Goal: Task Accomplishment & Management: Use online tool/utility

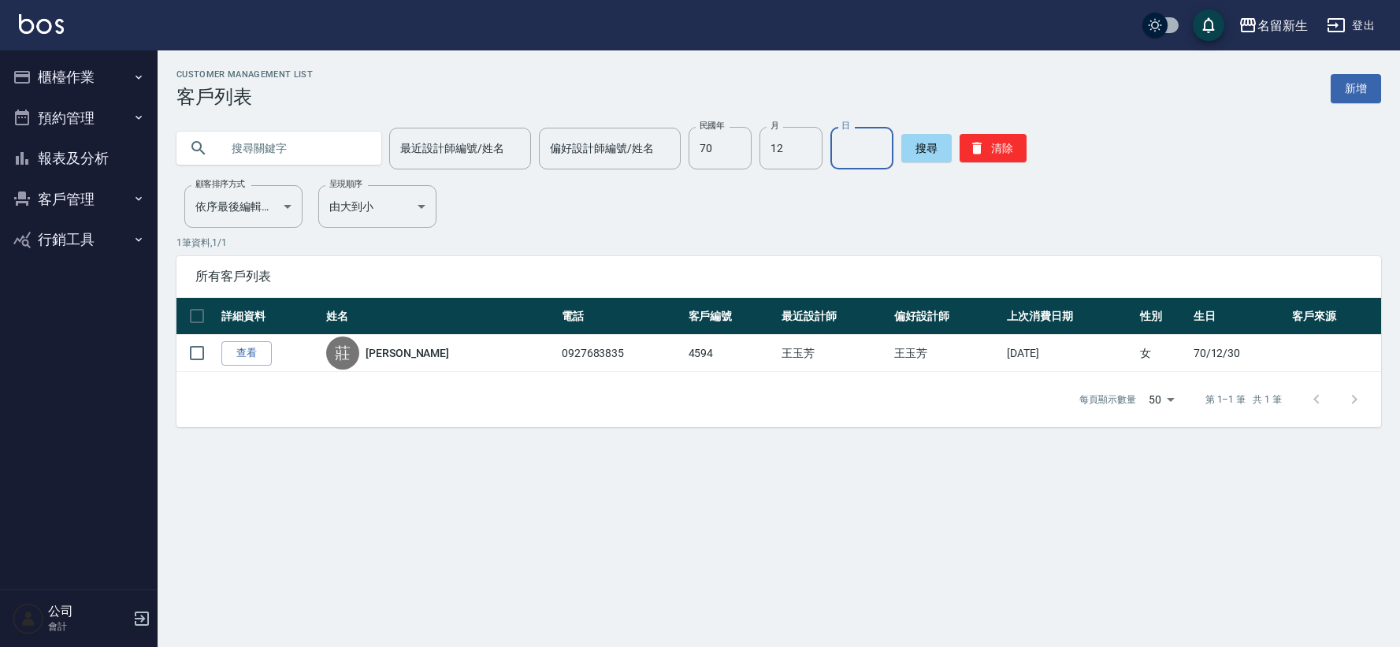
click at [797, 154] on input "12" at bounding box center [791, 148] width 63 height 43
click at [733, 145] on input "70" at bounding box center [720, 148] width 63 height 43
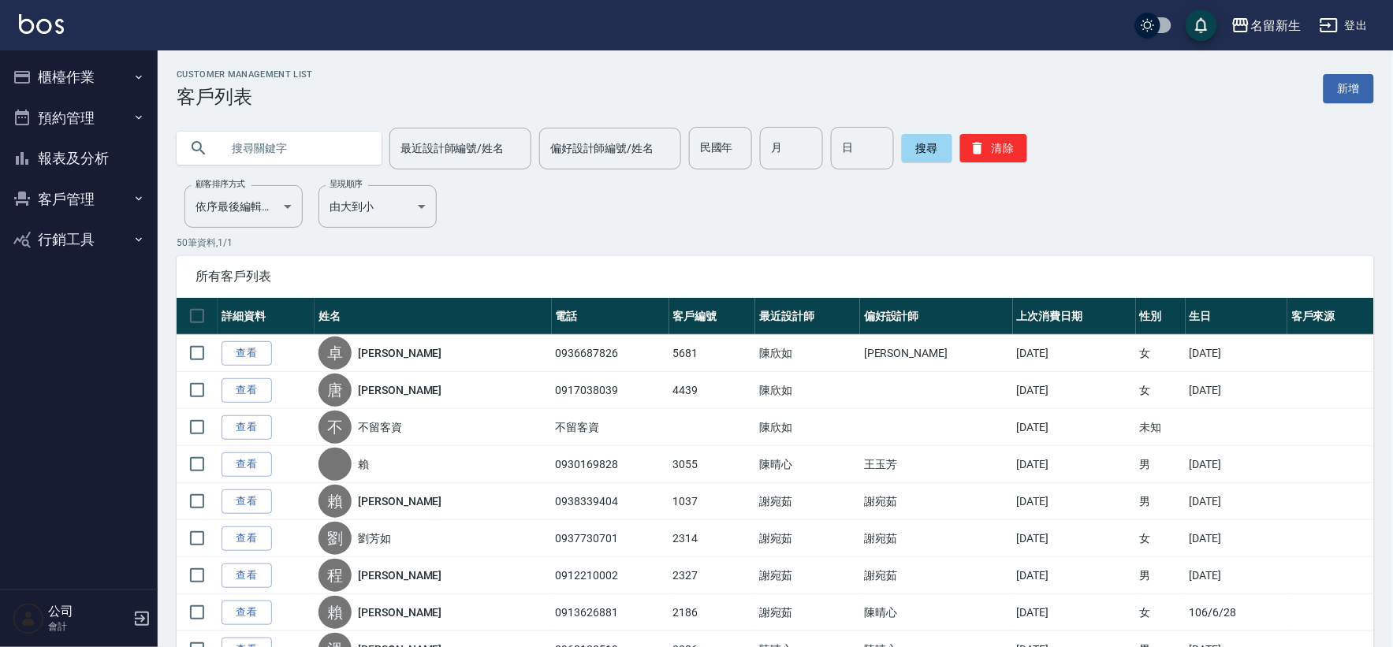
click at [258, 142] on input "text" at bounding box center [295, 148] width 148 height 43
type input "游儀"
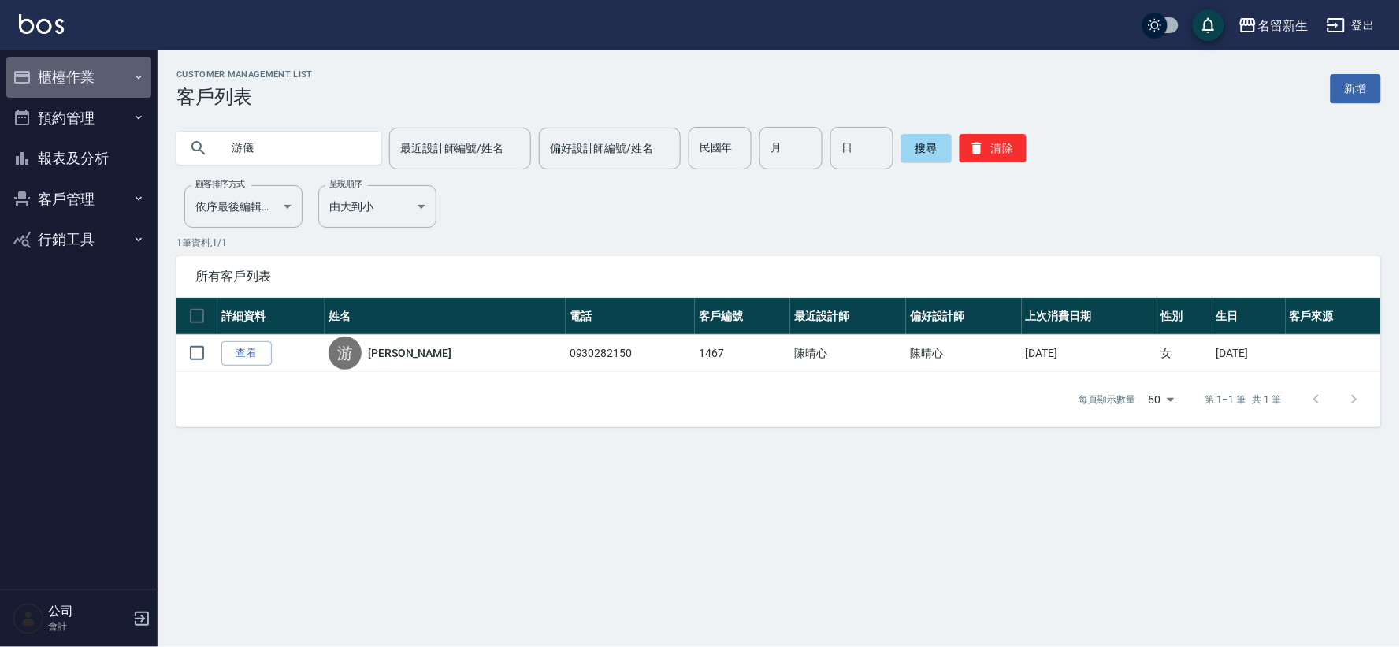
click at [44, 74] on button "櫃檯作業" at bounding box center [78, 77] width 145 height 41
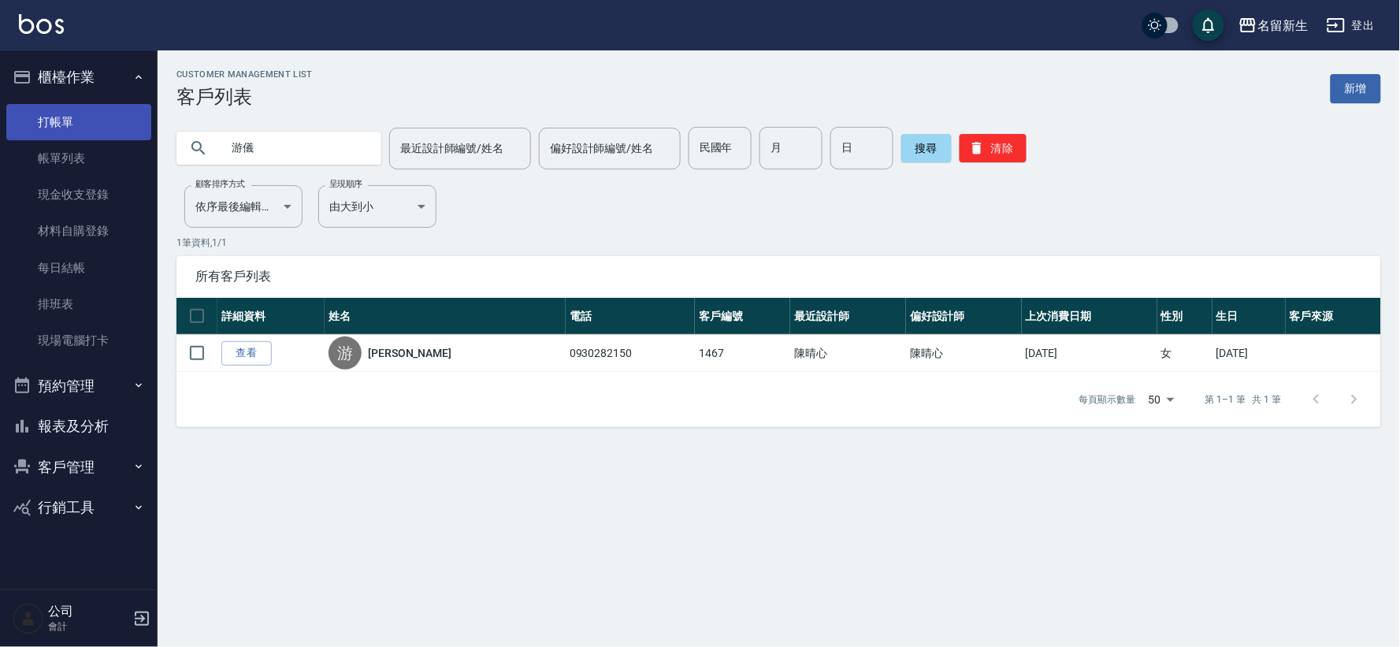
click at [59, 119] on link "打帳單" at bounding box center [78, 122] width 145 height 36
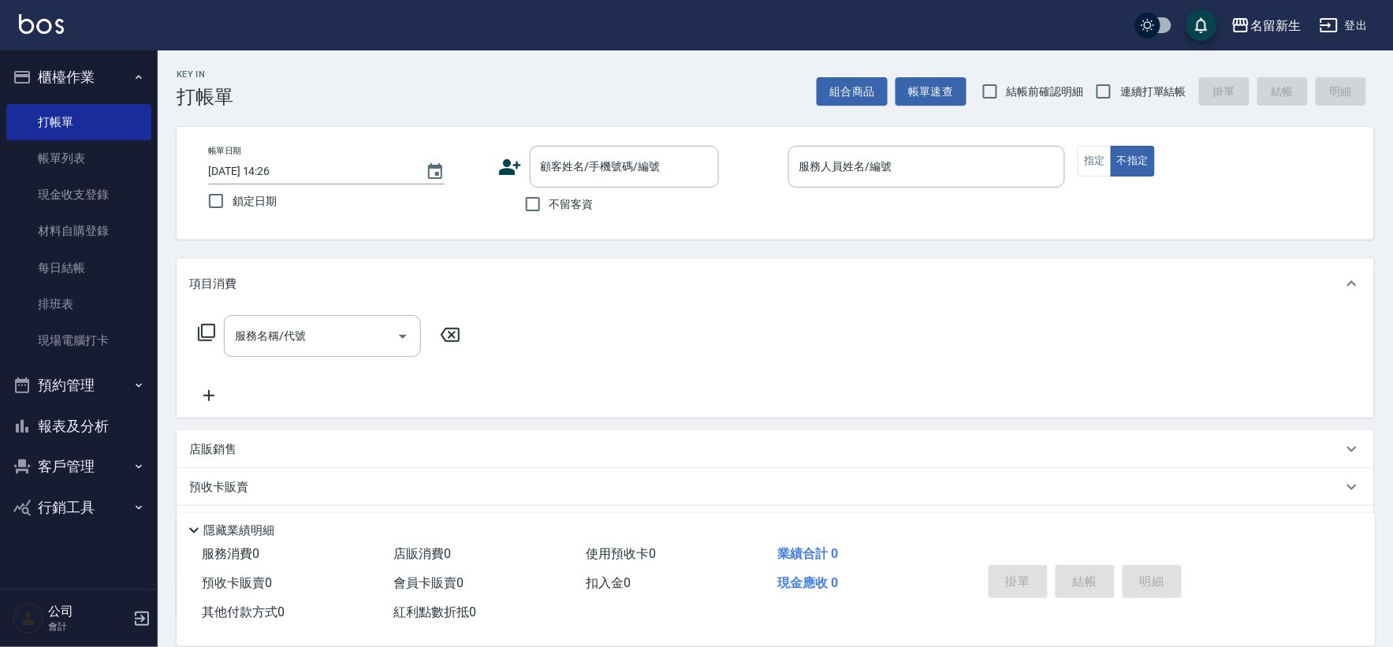
click at [1143, 73] on div "Key In 打帳單 組合商品 帳單速查 結帳前確認明細 連續打單結帳 掛單 結帳 明細" at bounding box center [766, 79] width 1216 height 58
click at [1171, 81] on label "連續打單結帳" at bounding box center [1136, 91] width 99 height 33
click at [1120, 81] on input "連續打單結帳" at bounding box center [1103, 91] width 33 height 33
checkbox input "true"
click at [621, 171] on input "顧客姓名/手機號碼/編號" at bounding box center [612, 167] width 151 height 28
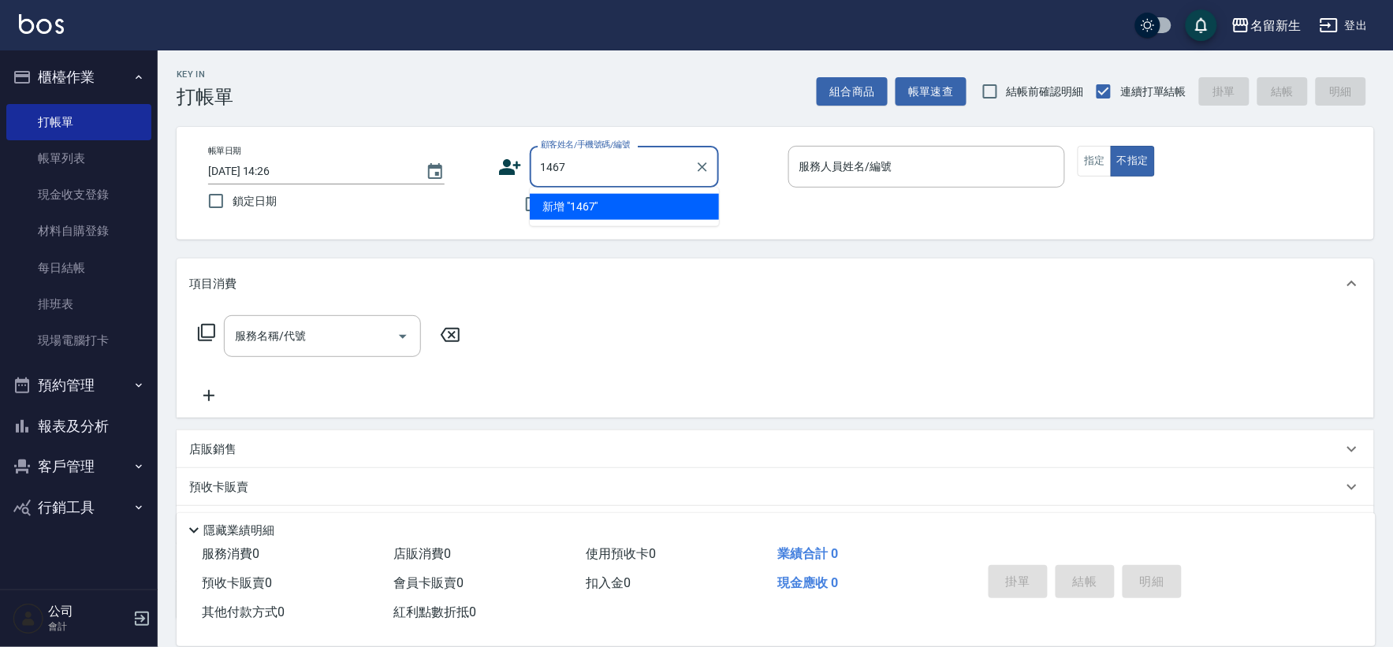
type input "1467"
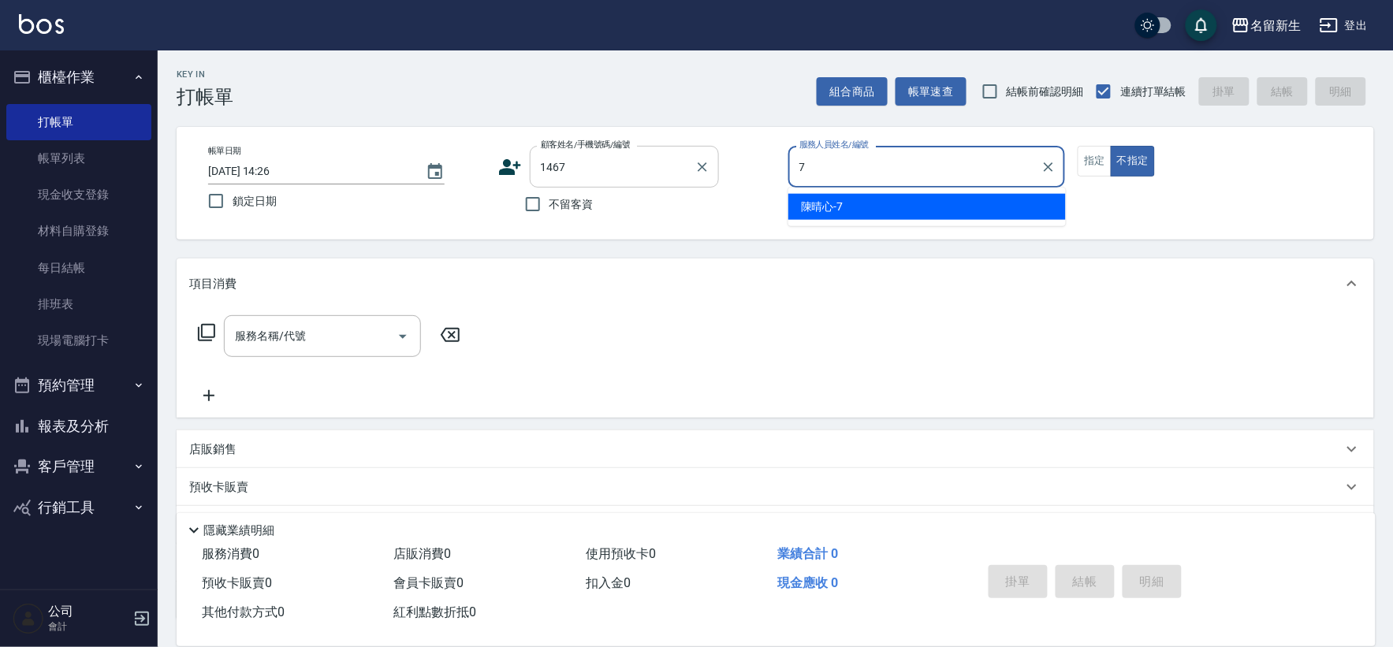
type input "[PERSON_NAME]-7"
type button "false"
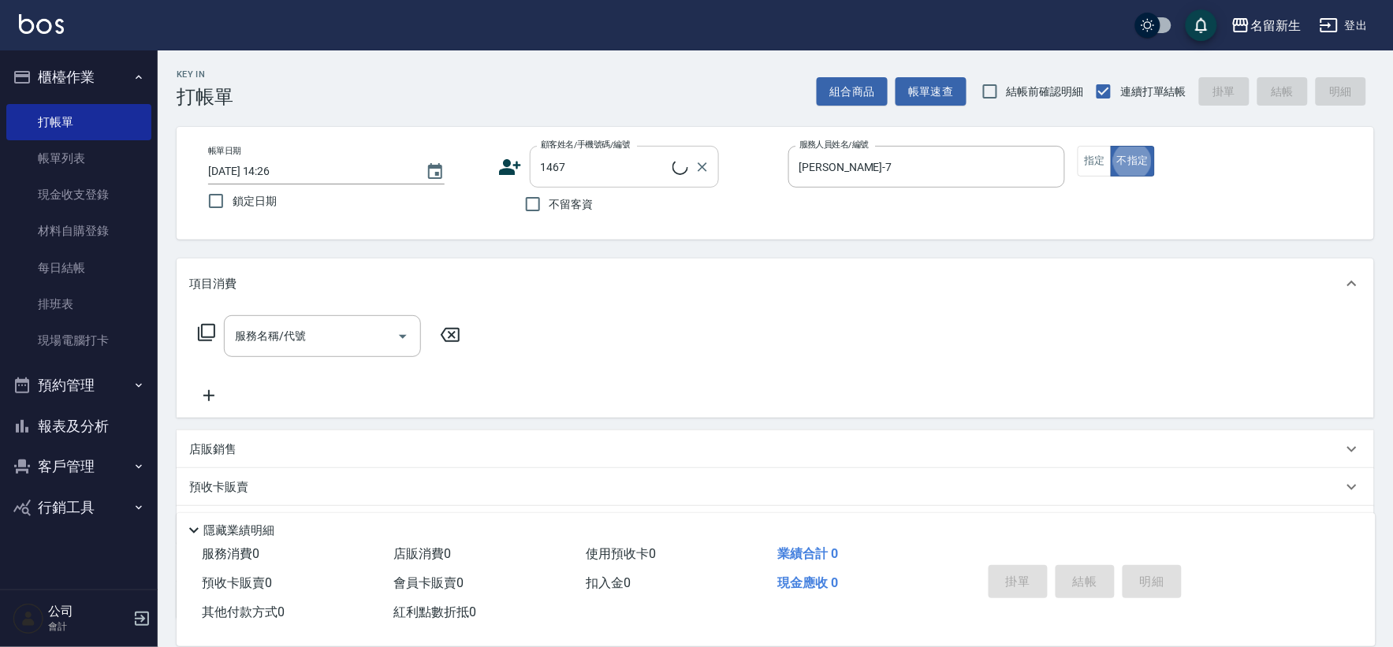
type input "[PERSON_NAME]/0930282150/1467"
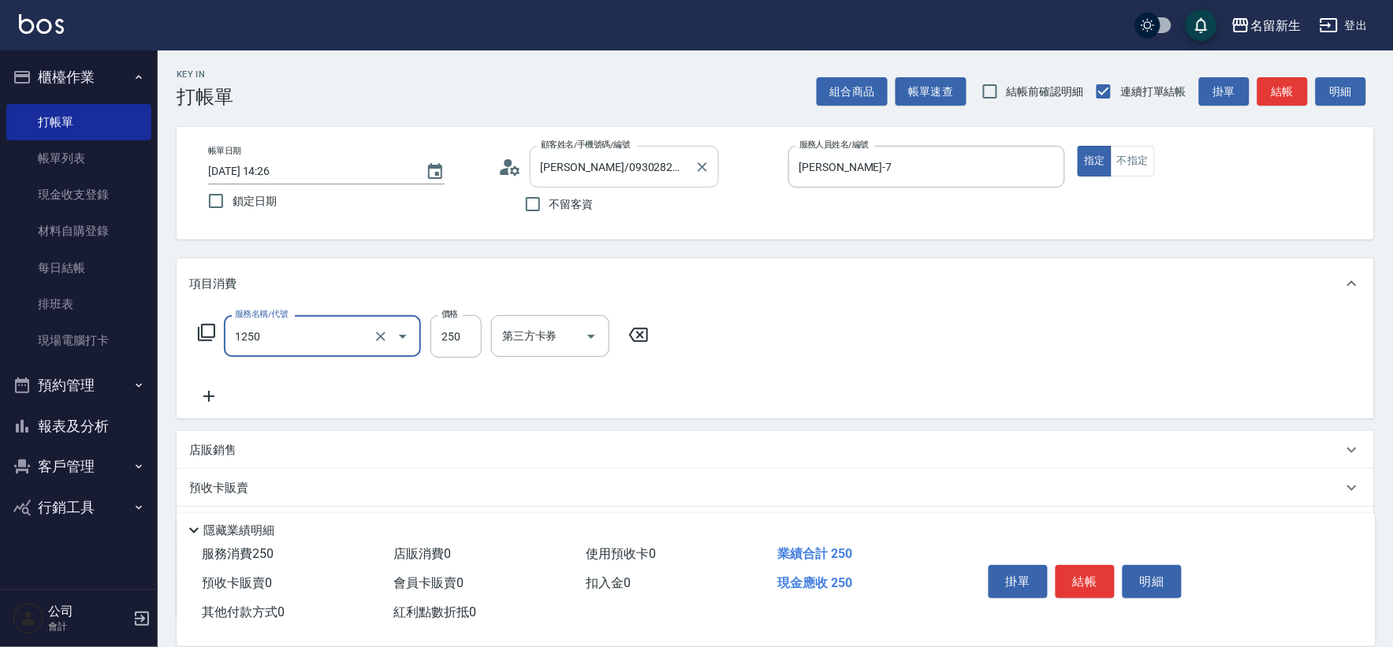
type input "洗髮250(1250)"
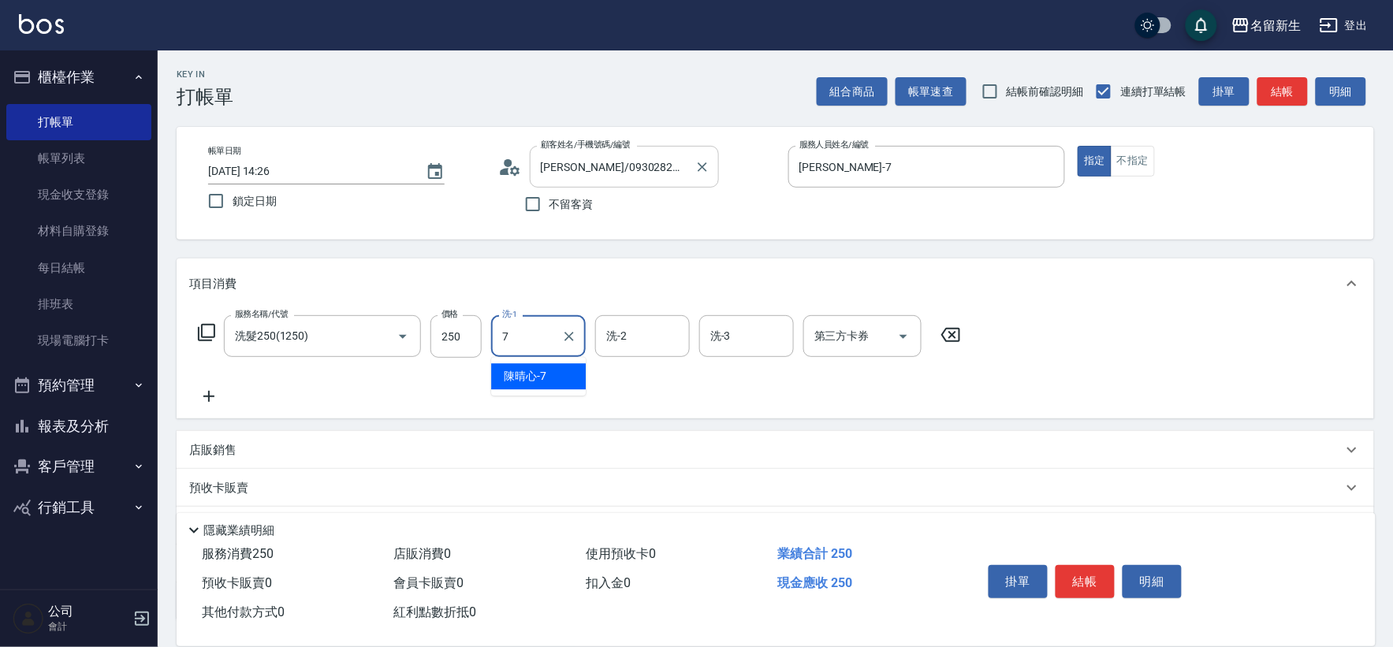
type input "[PERSON_NAME]-7"
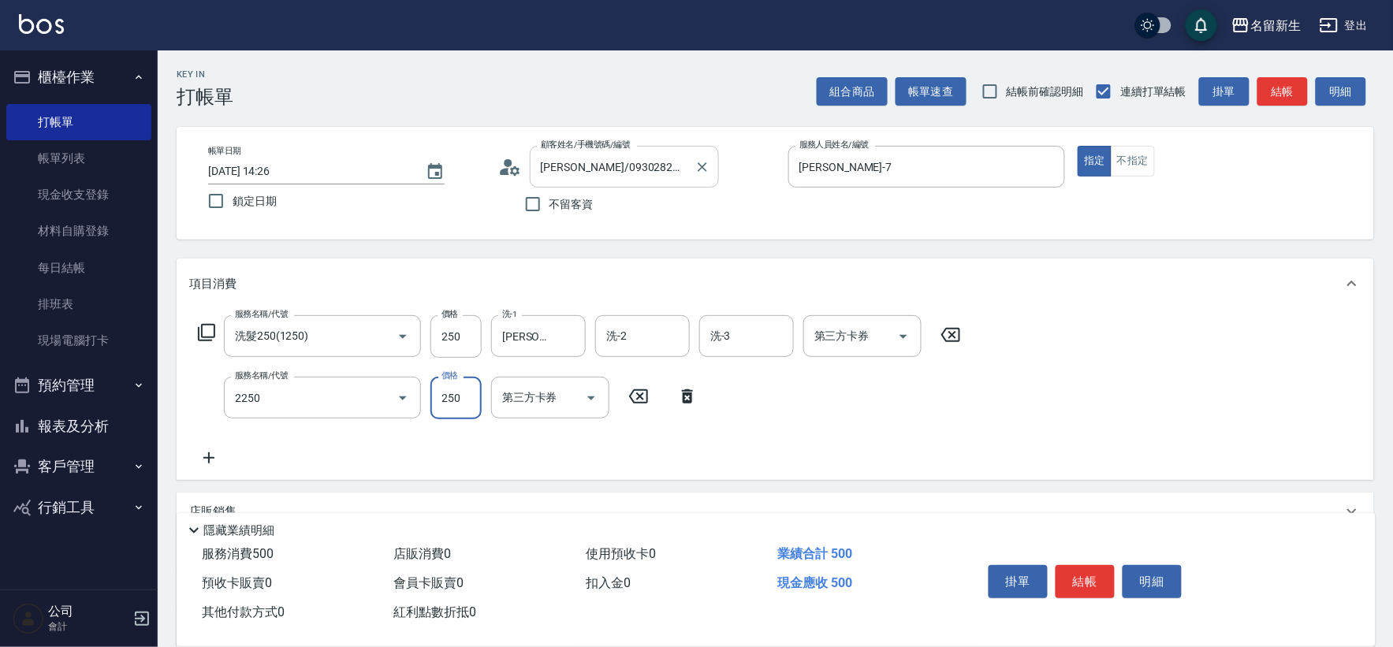
type input "剪髮(2250)"
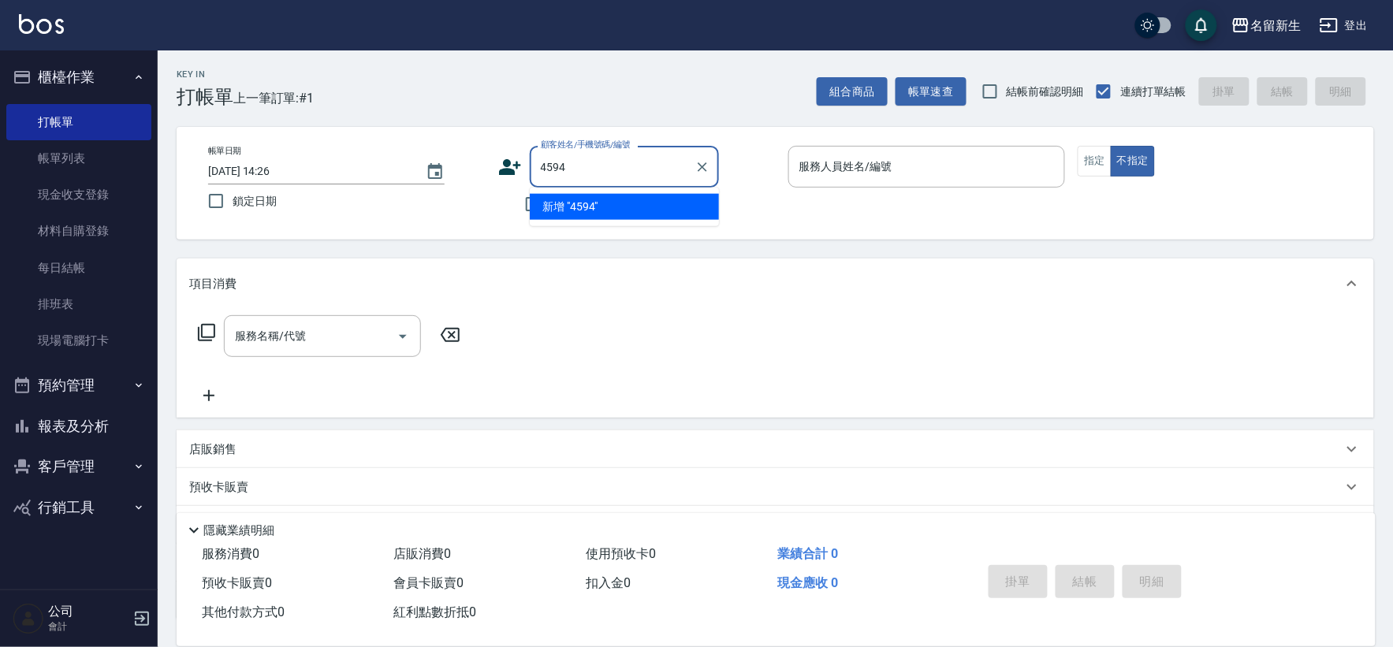
type input "4594"
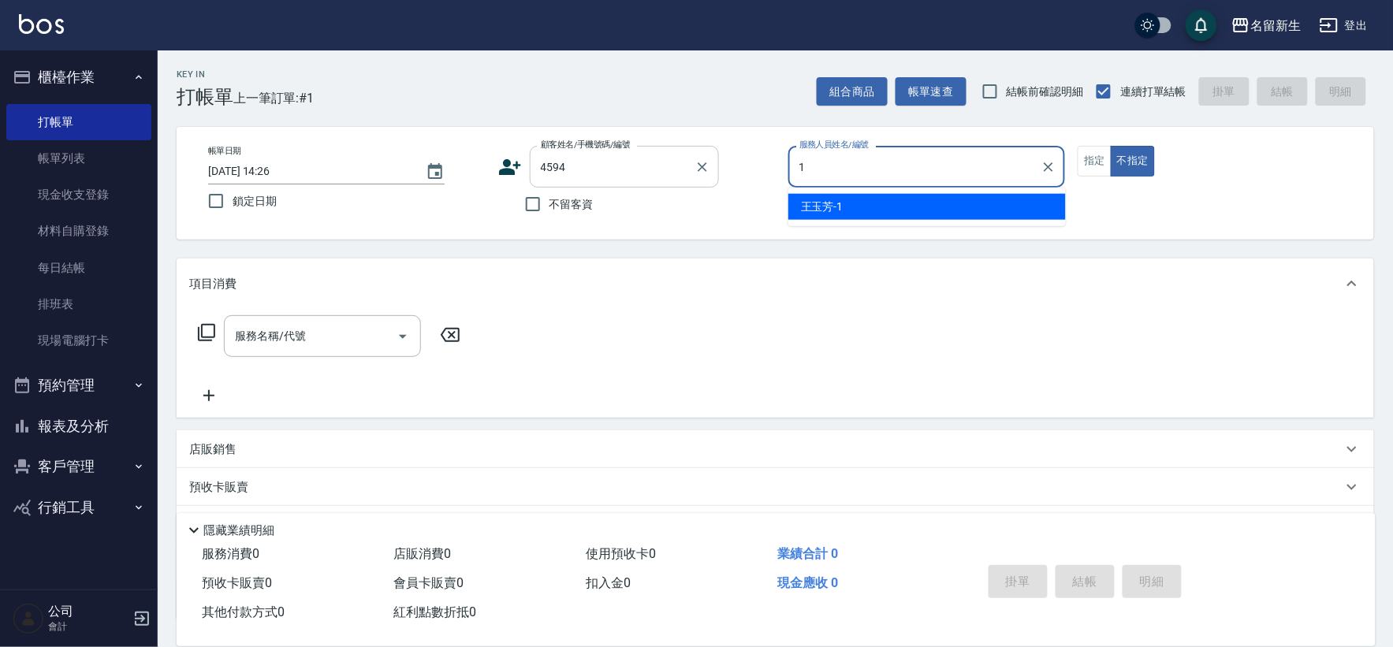
type input "[PERSON_NAME]-1"
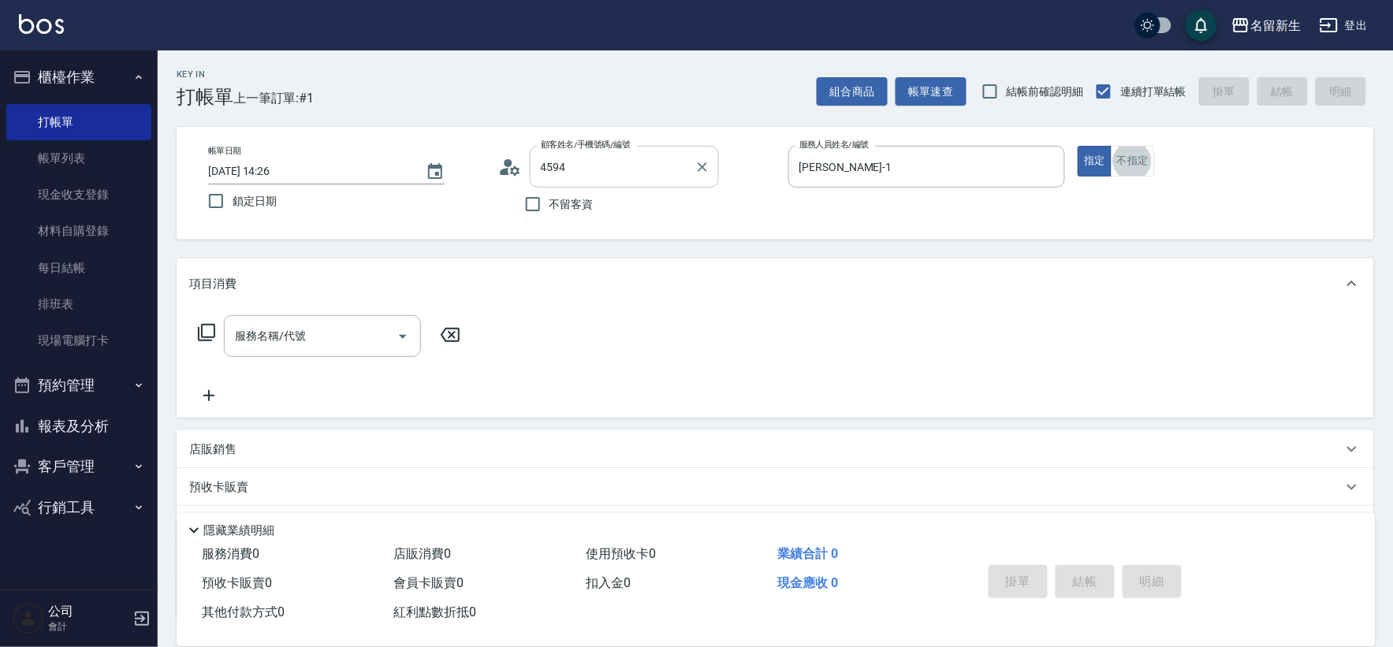
type input "[PERSON_NAME]/0927683835/4594"
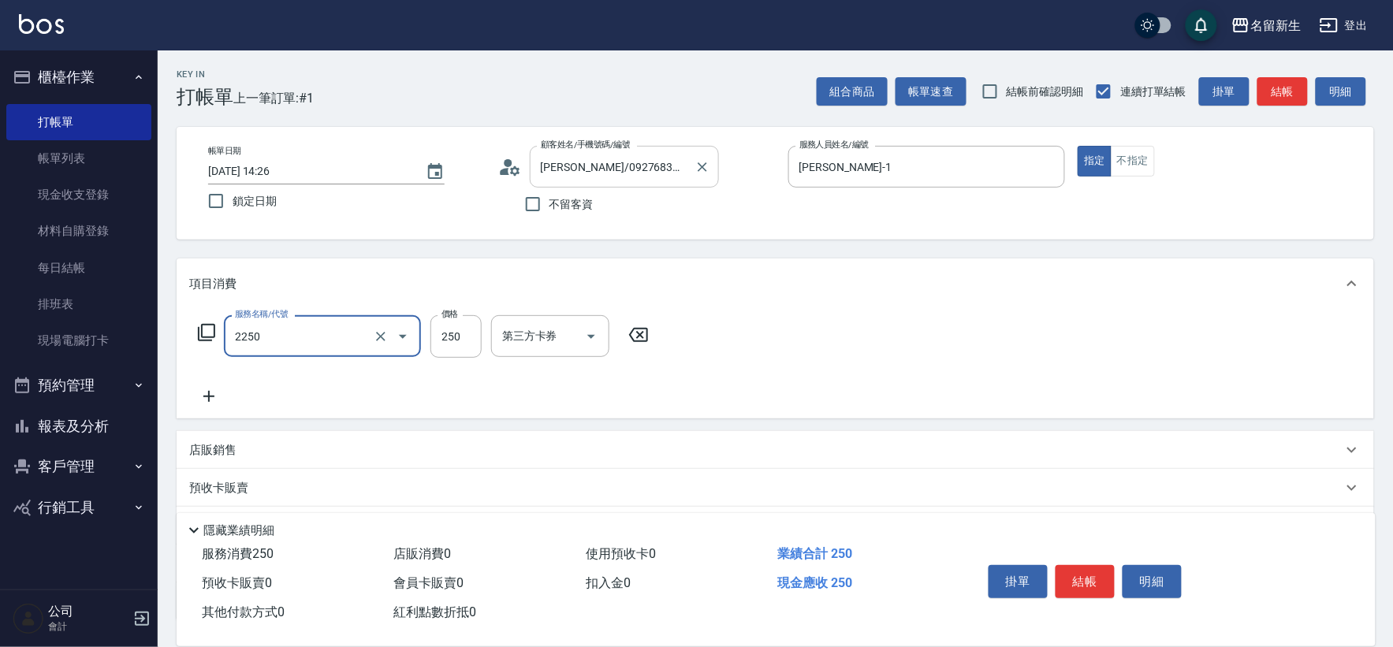
type input "剪髮(2250)"
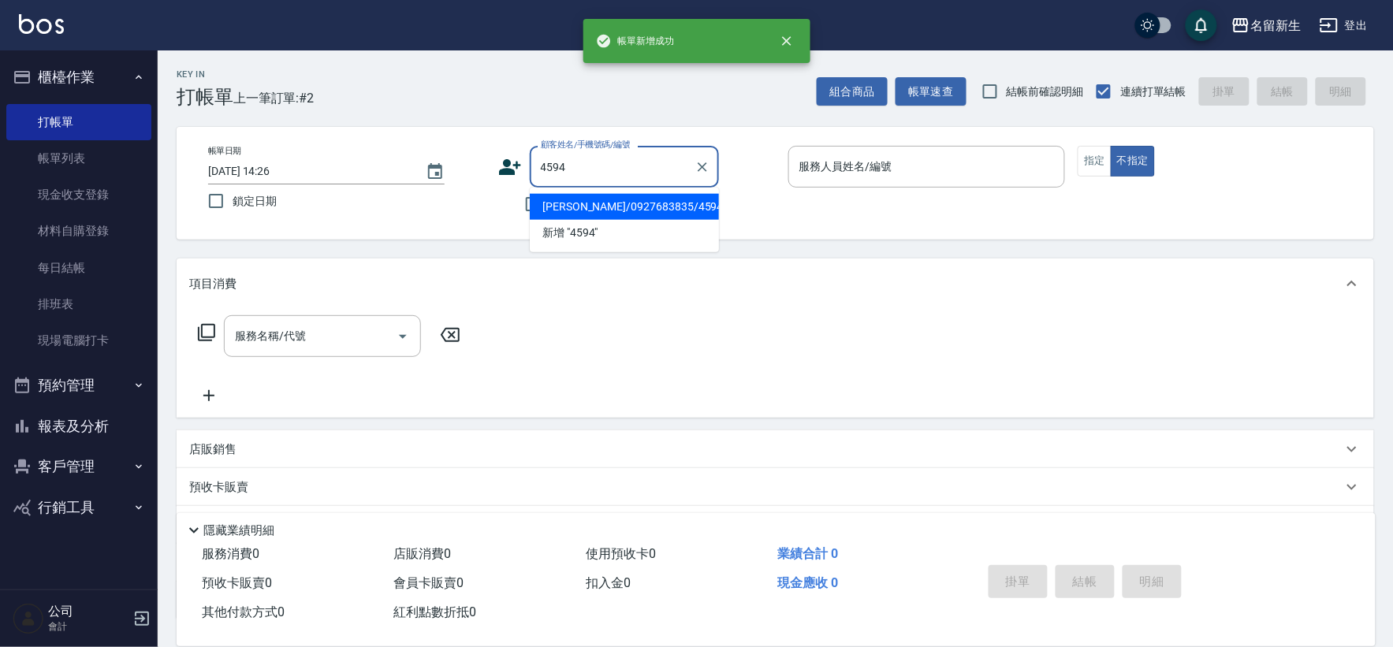
type input "[PERSON_NAME]/0927683835/4594"
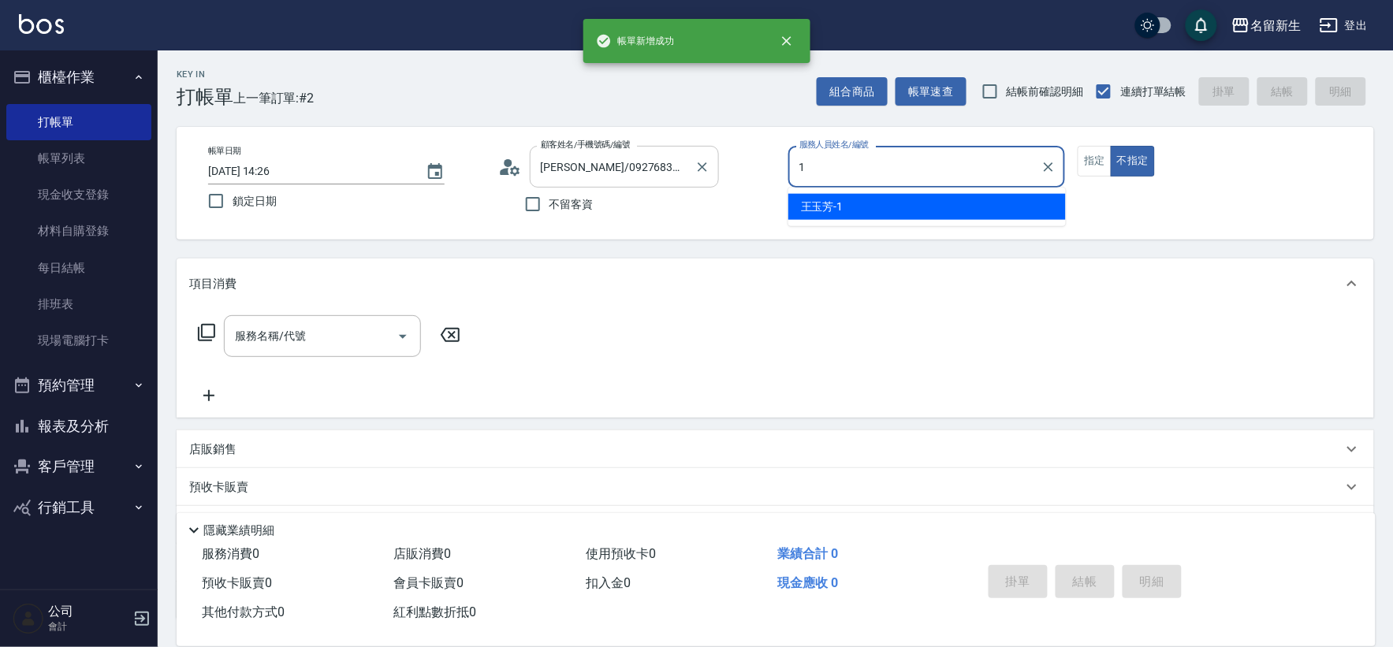
type input "[PERSON_NAME]-1"
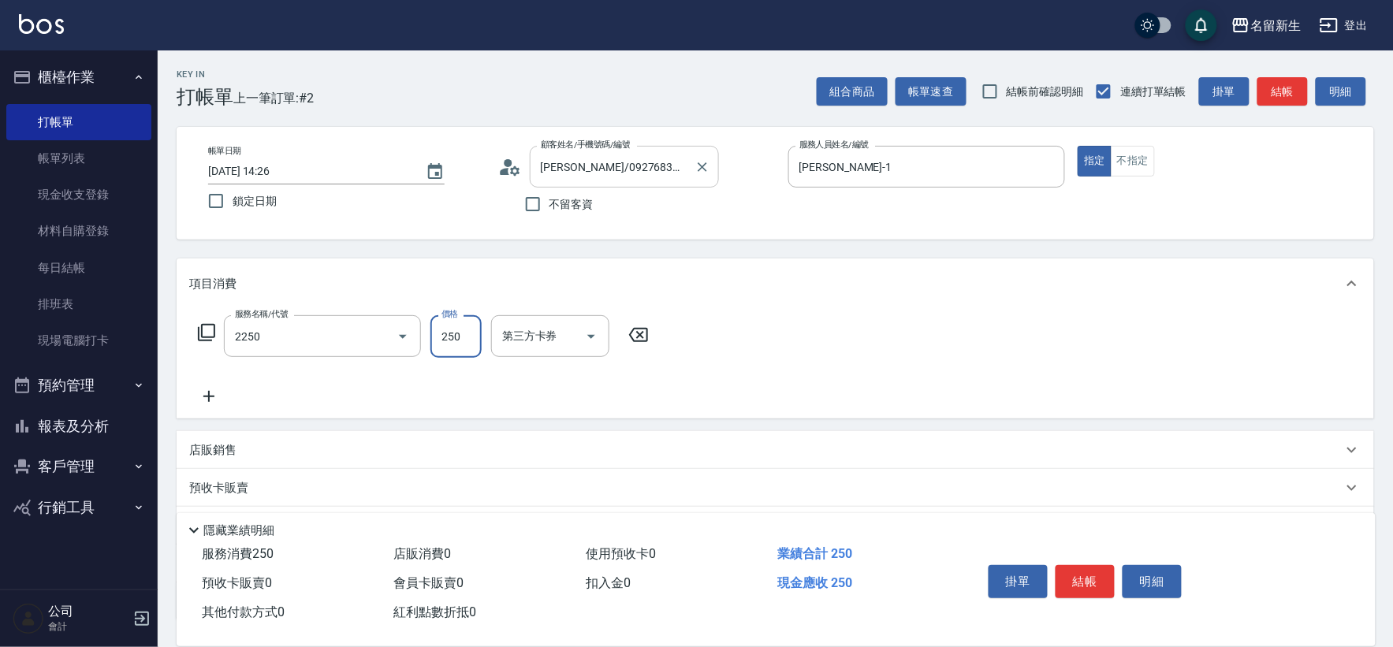
type input "剪髮(2250)"
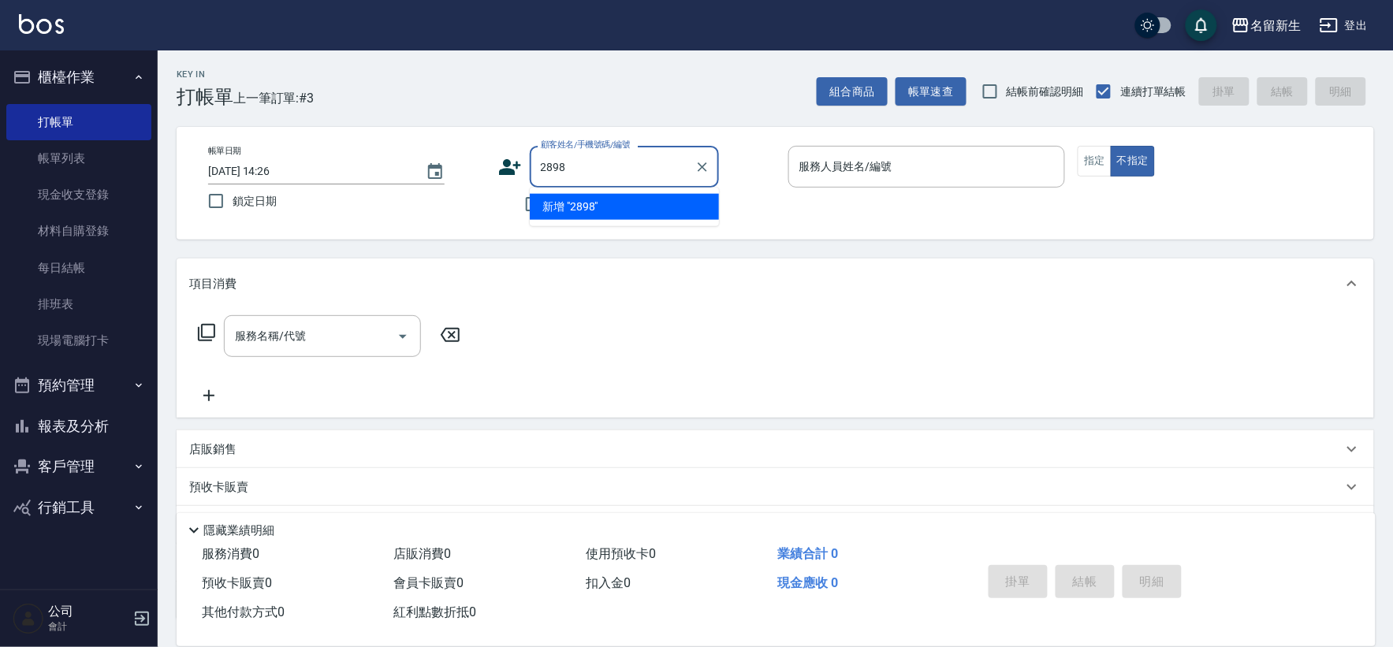
type input "2898"
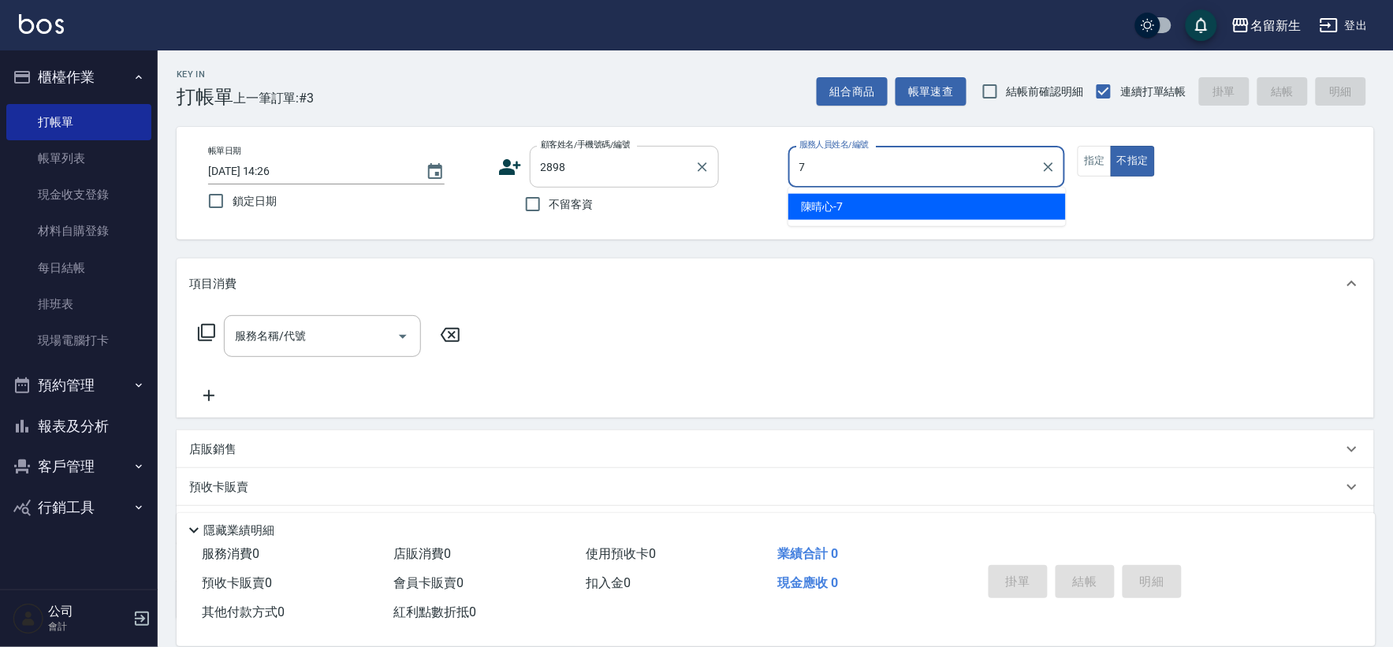
type input "[PERSON_NAME]-7"
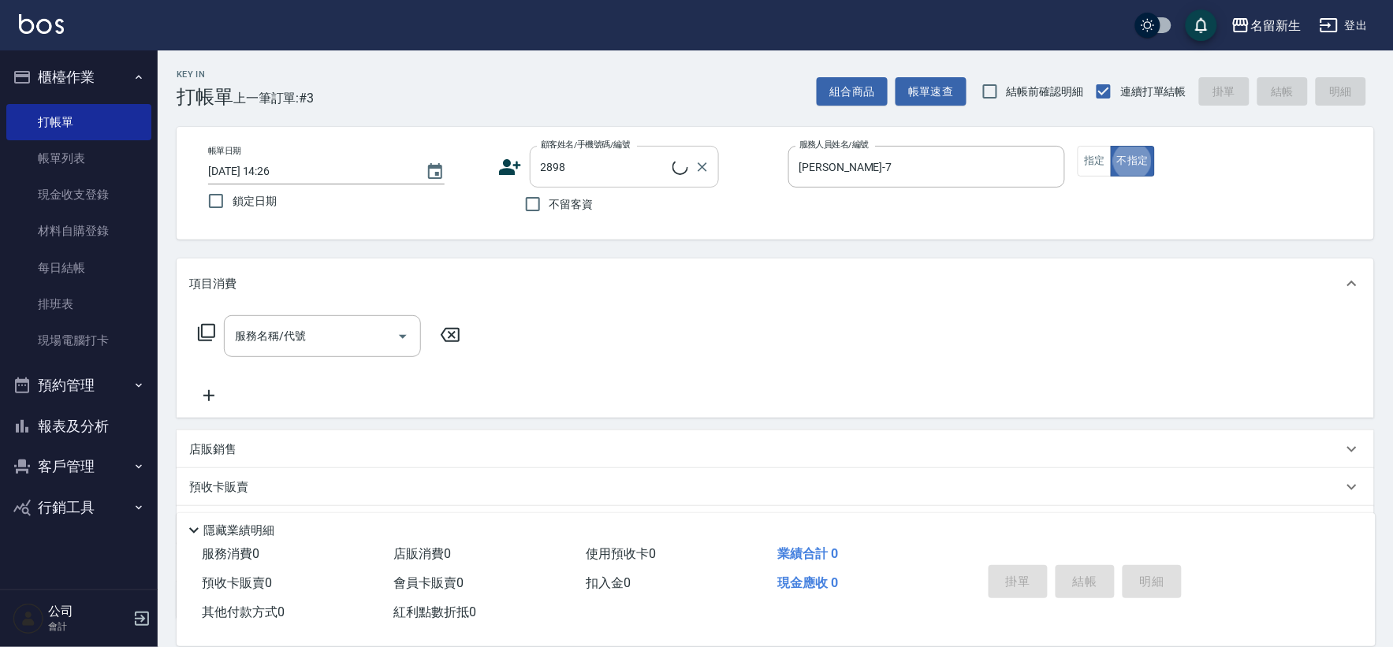
type input "[PERSON_NAME]/0963141227/2898"
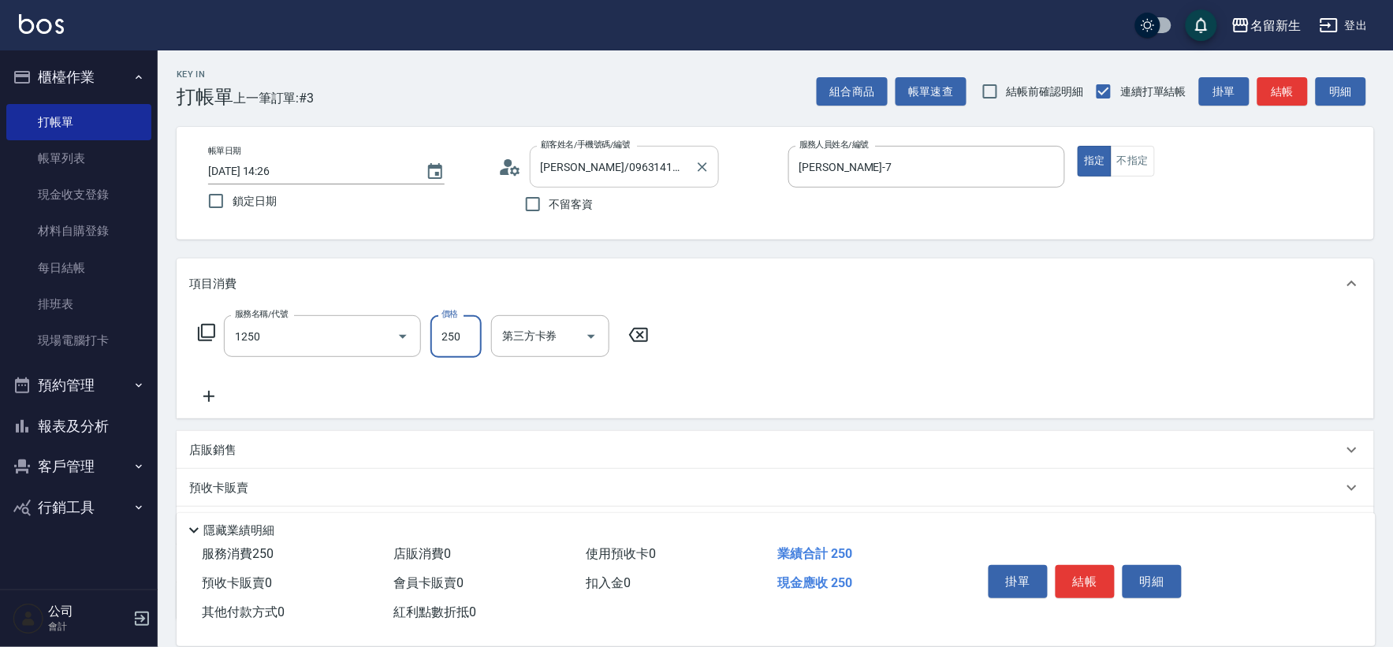
type input "洗髮250(1250)"
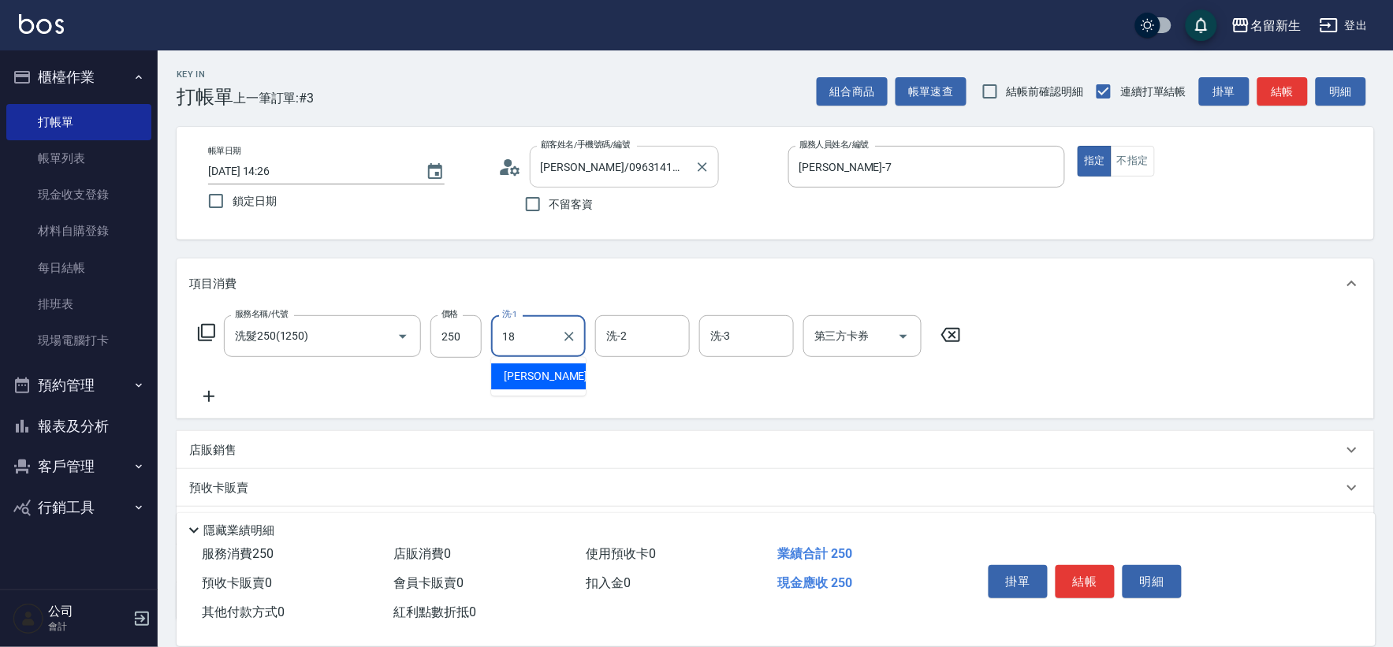
type input "[PERSON_NAME]-18"
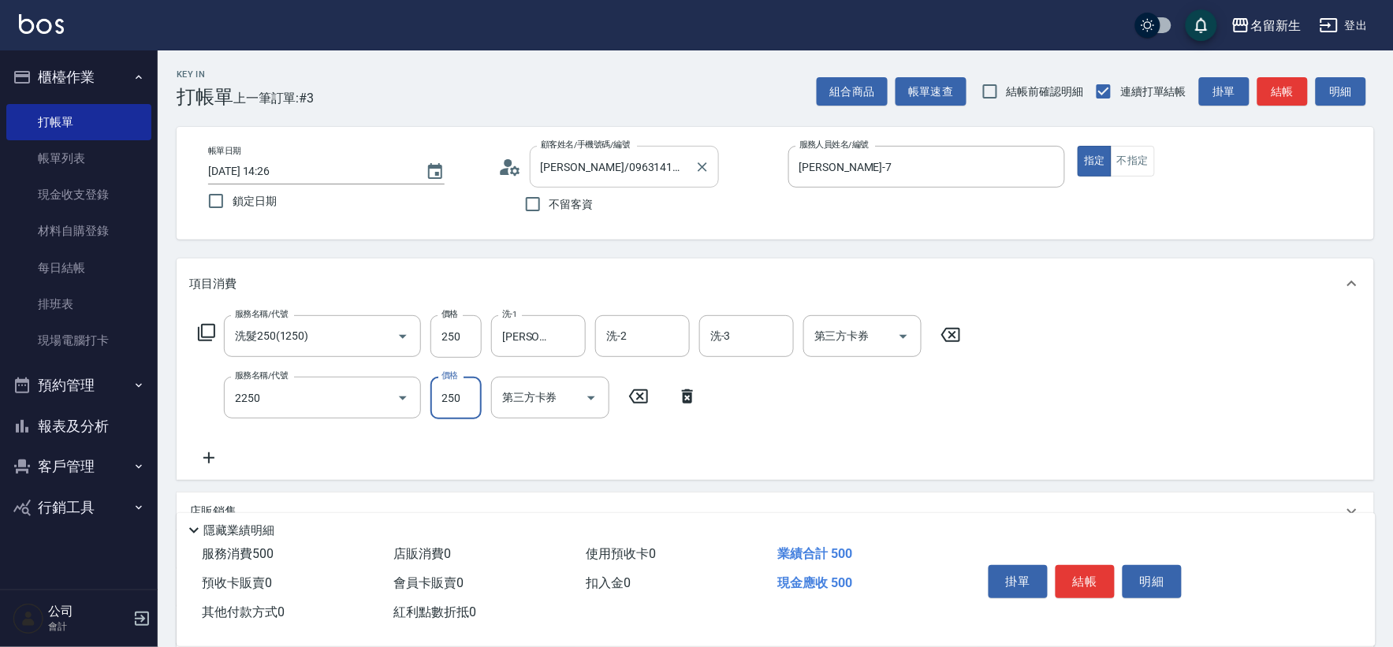
type input "剪髮(2250)"
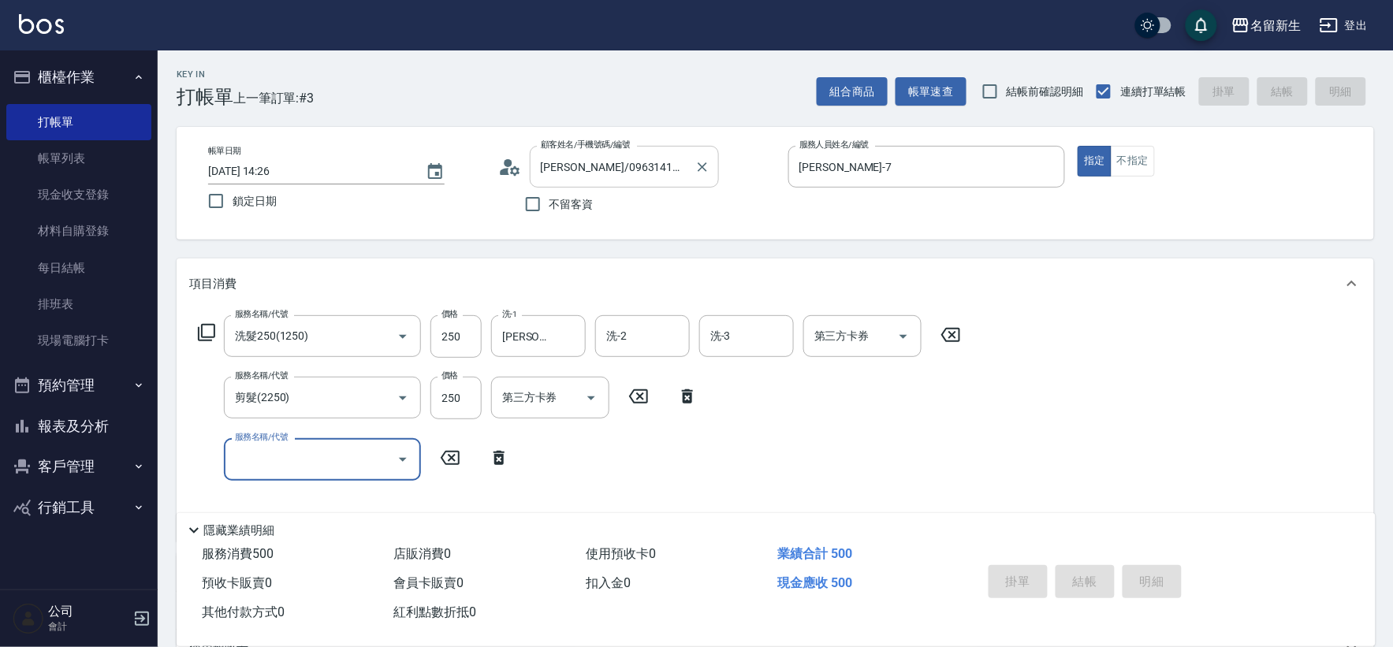
type input "[DATE] 14:27"
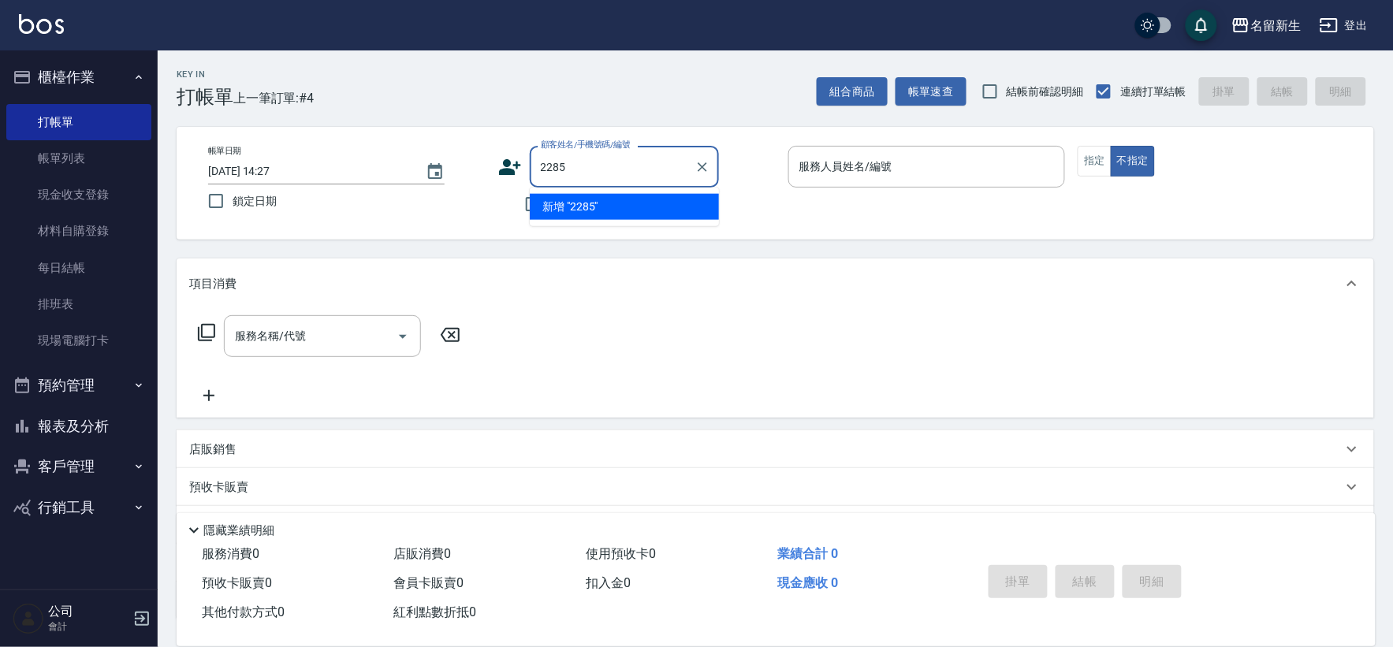
type input "2285"
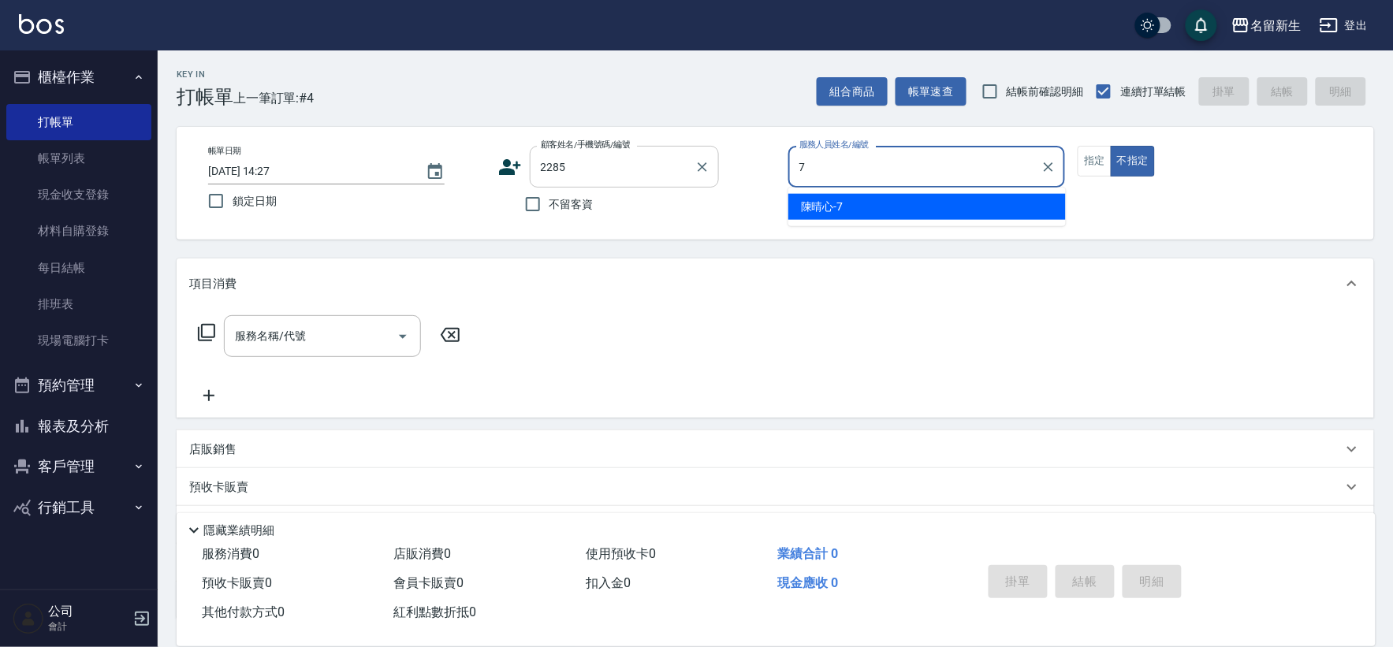
type input "[PERSON_NAME]-7"
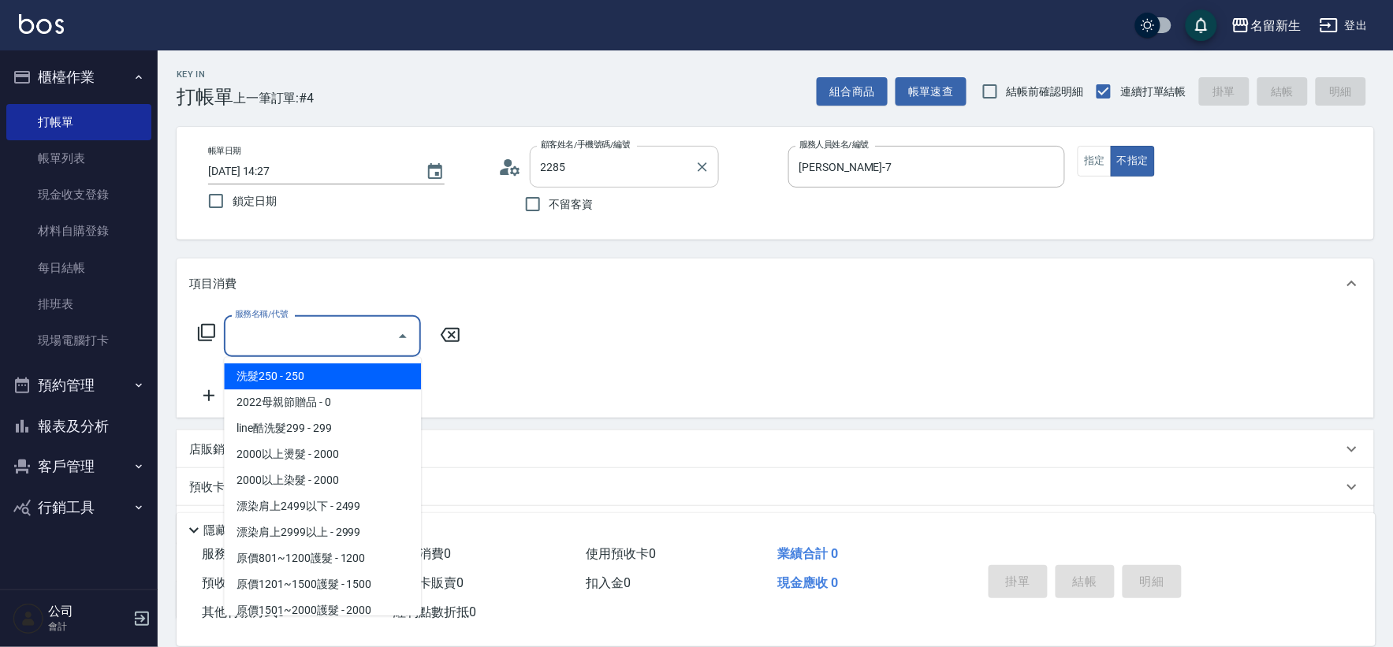
type input "[PERSON_NAME]/0903017667/2285"
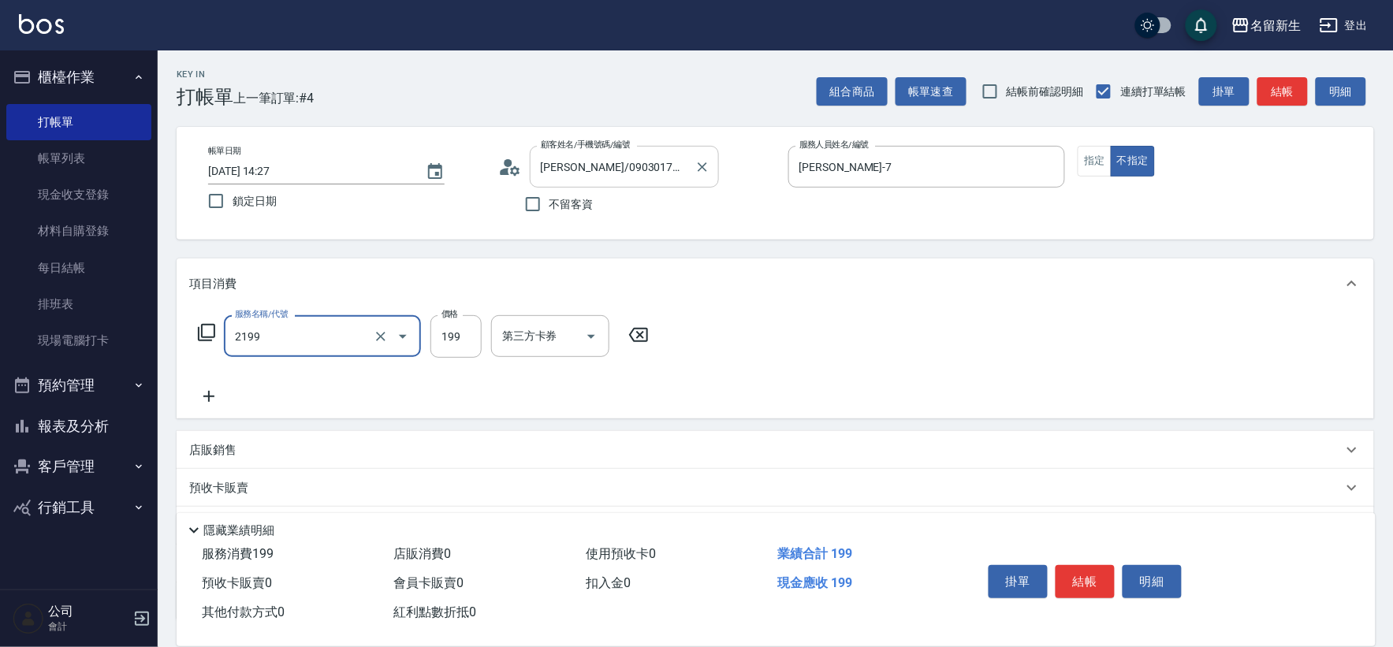
type input "不指定剪髮活動(2199)"
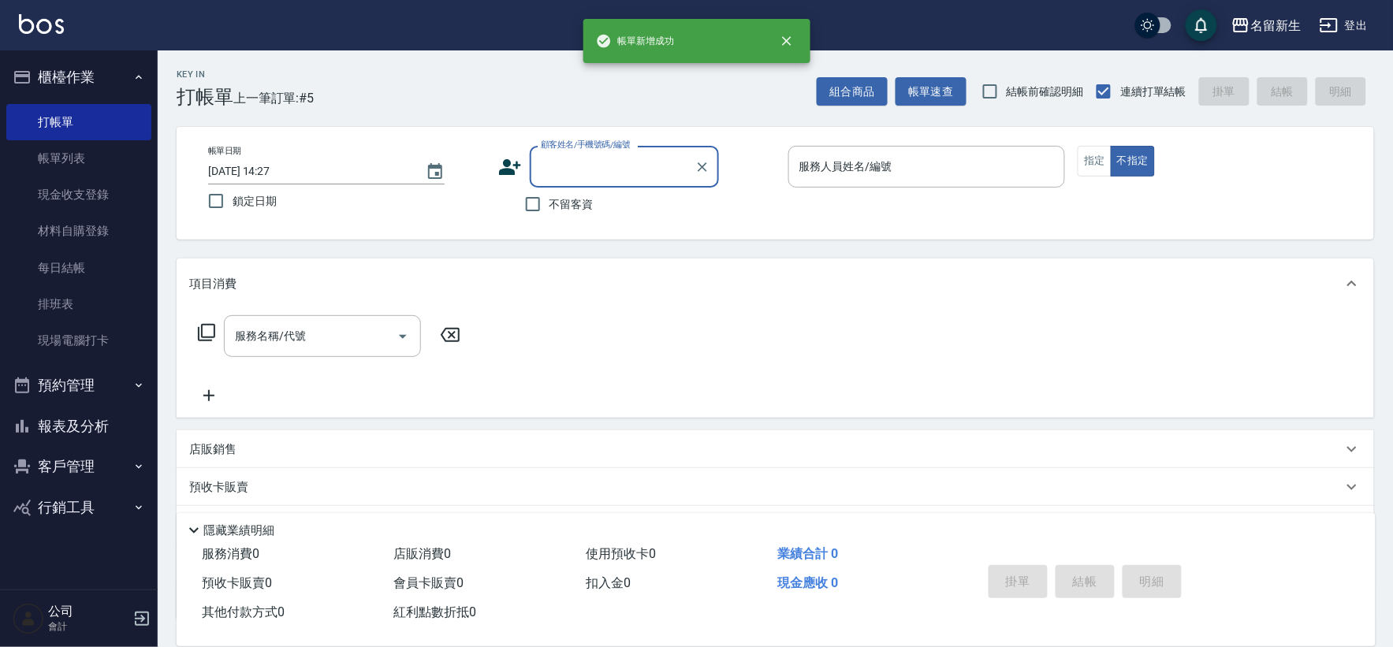
click at [69, 423] on button "報表及分析" at bounding box center [78, 426] width 145 height 41
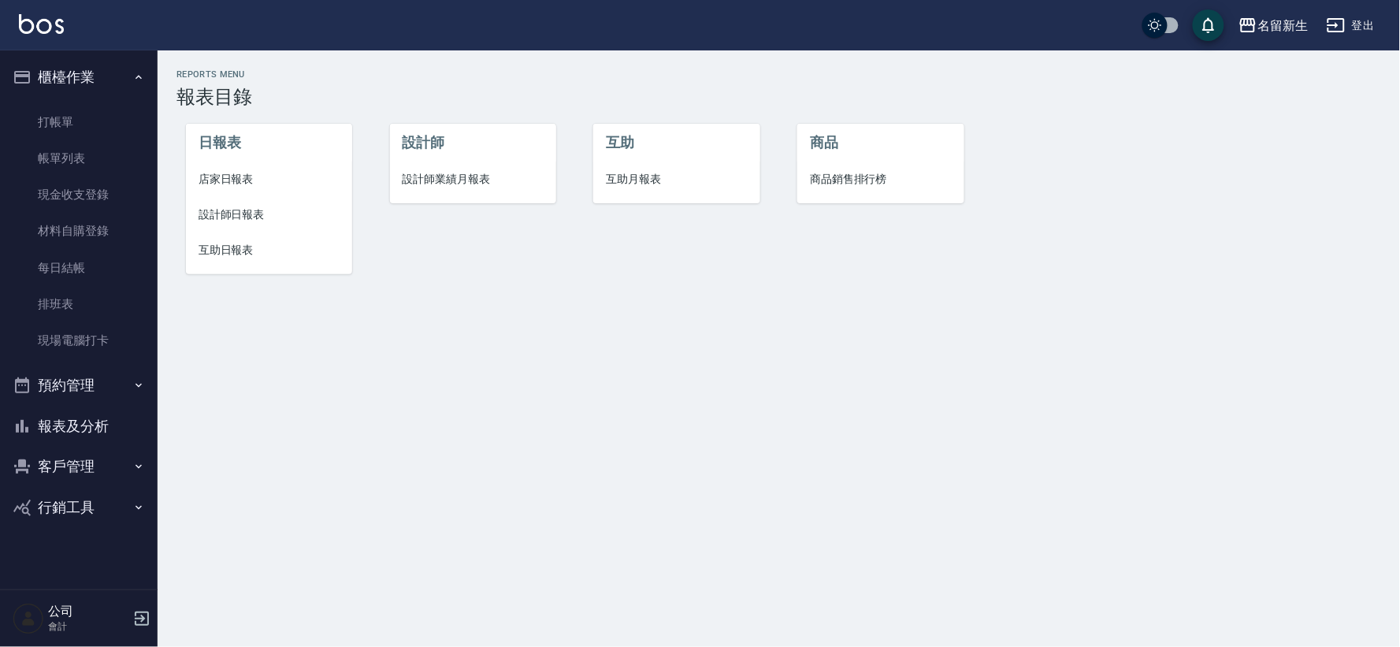
click at [430, 176] on span "設計師業績月報表" at bounding box center [473, 179] width 141 height 17
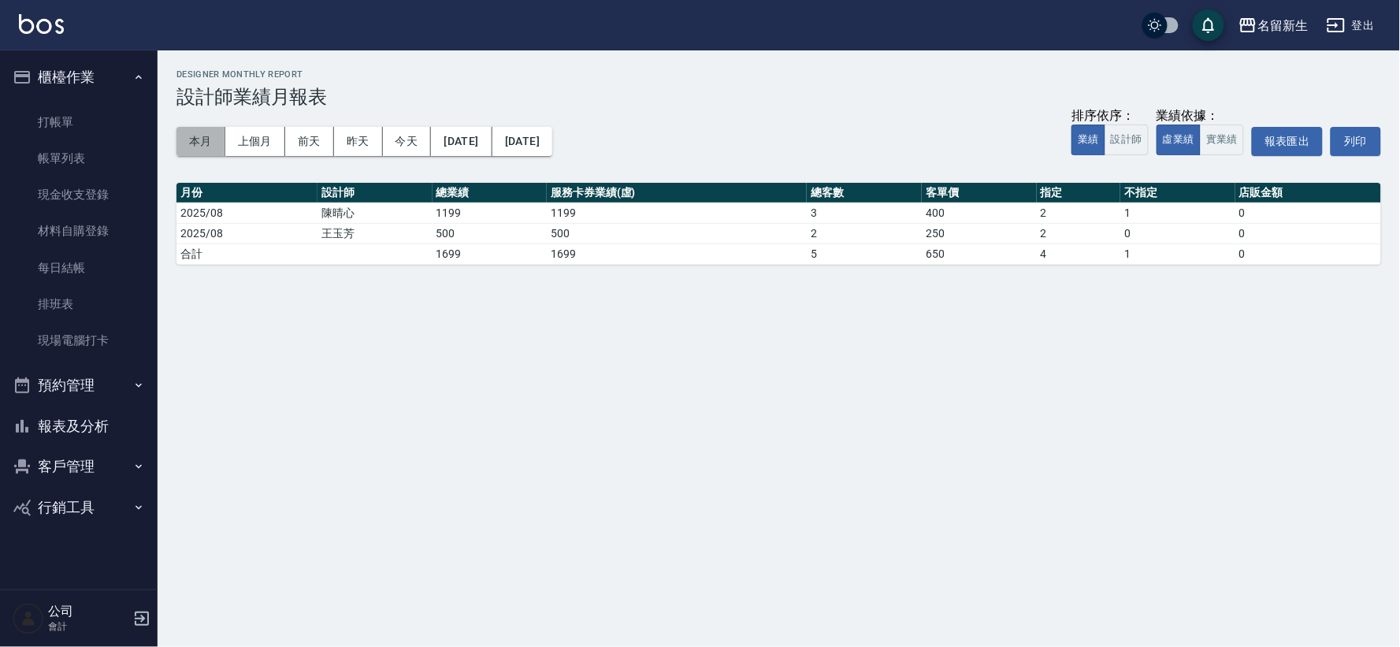
click at [219, 137] on button "本月" at bounding box center [201, 141] width 49 height 29
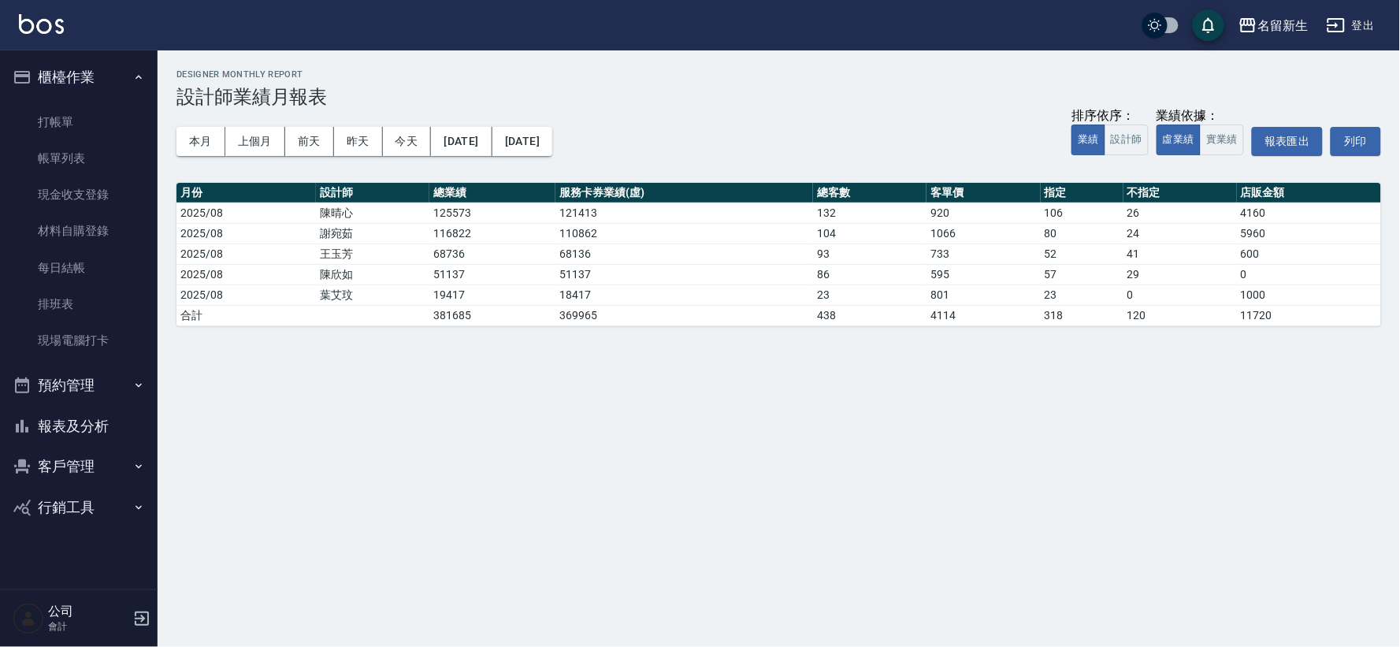
click at [128, 91] on button "櫃檯作業" at bounding box center [78, 77] width 145 height 41
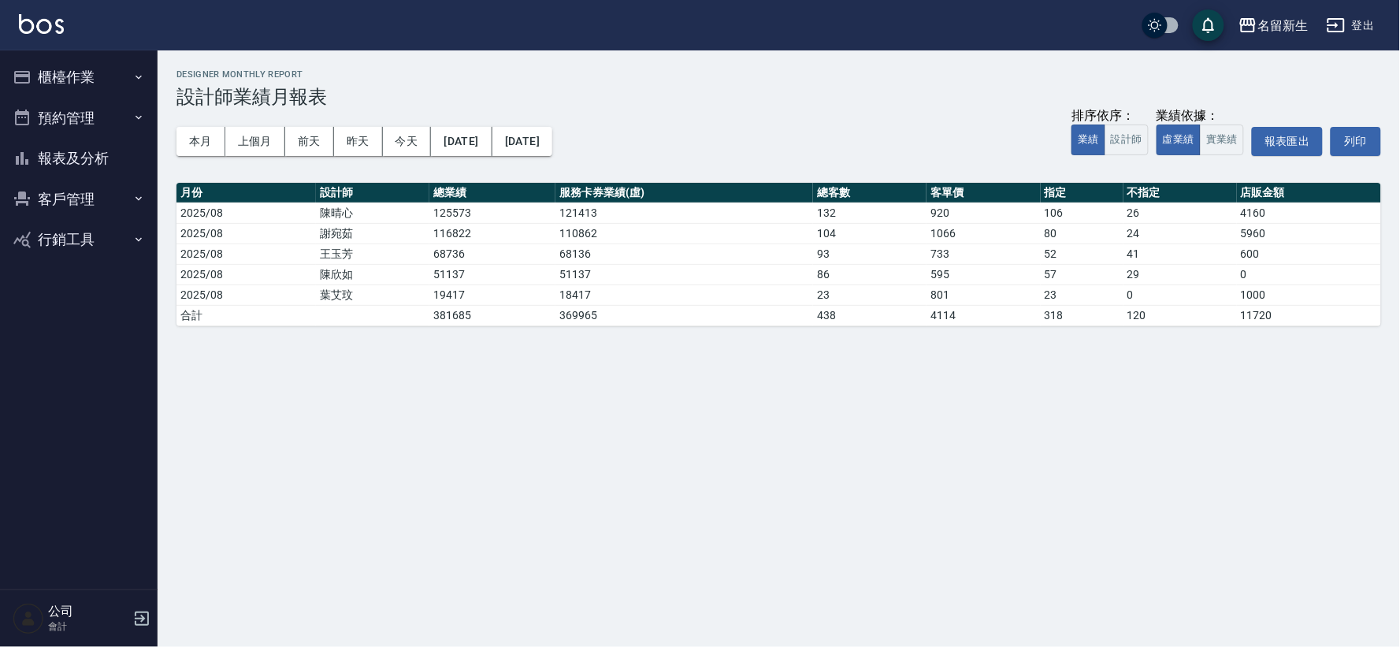
click at [128, 91] on button "櫃檯作業" at bounding box center [78, 77] width 145 height 41
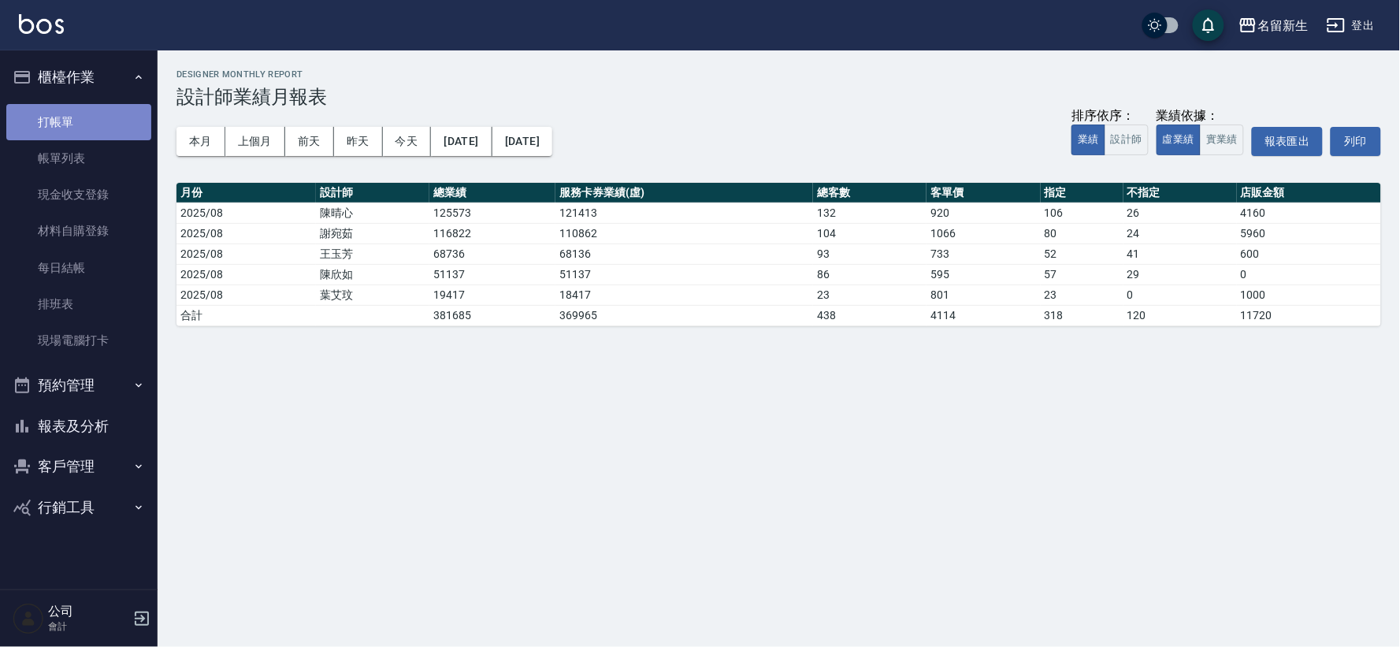
click at [99, 128] on link "打帳單" at bounding box center [78, 122] width 145 height 36
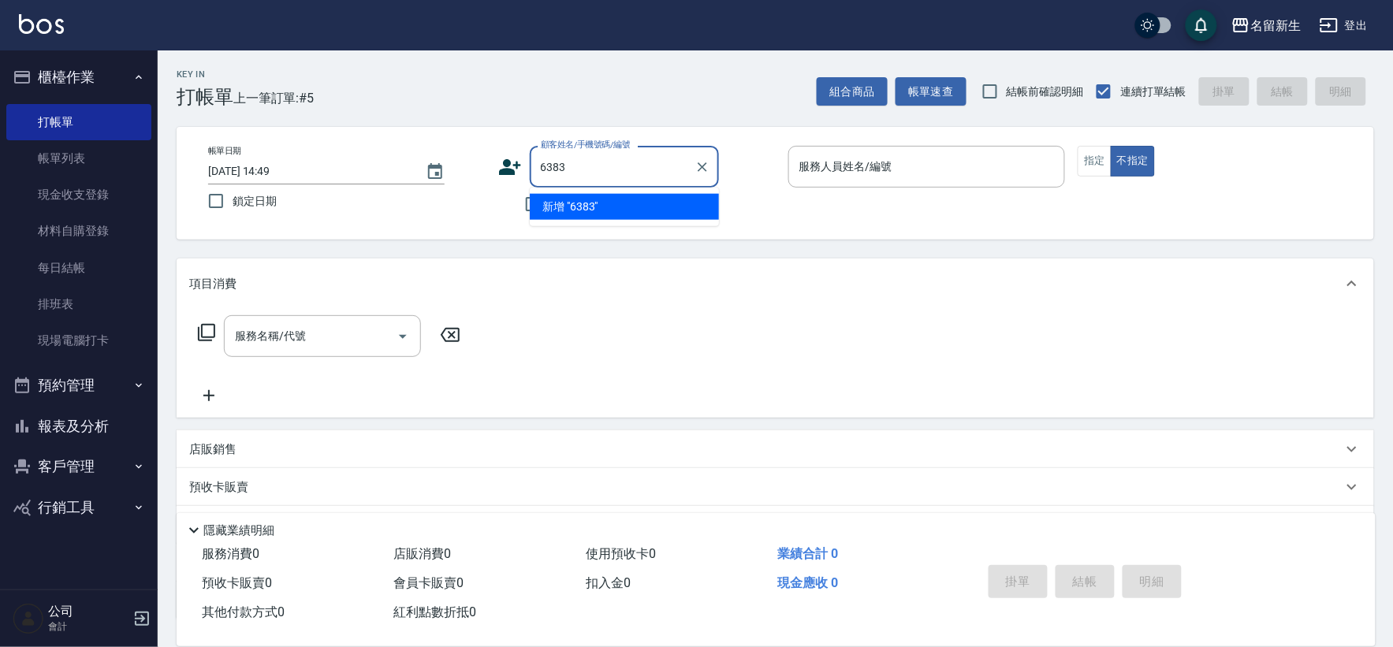
type input "6383"
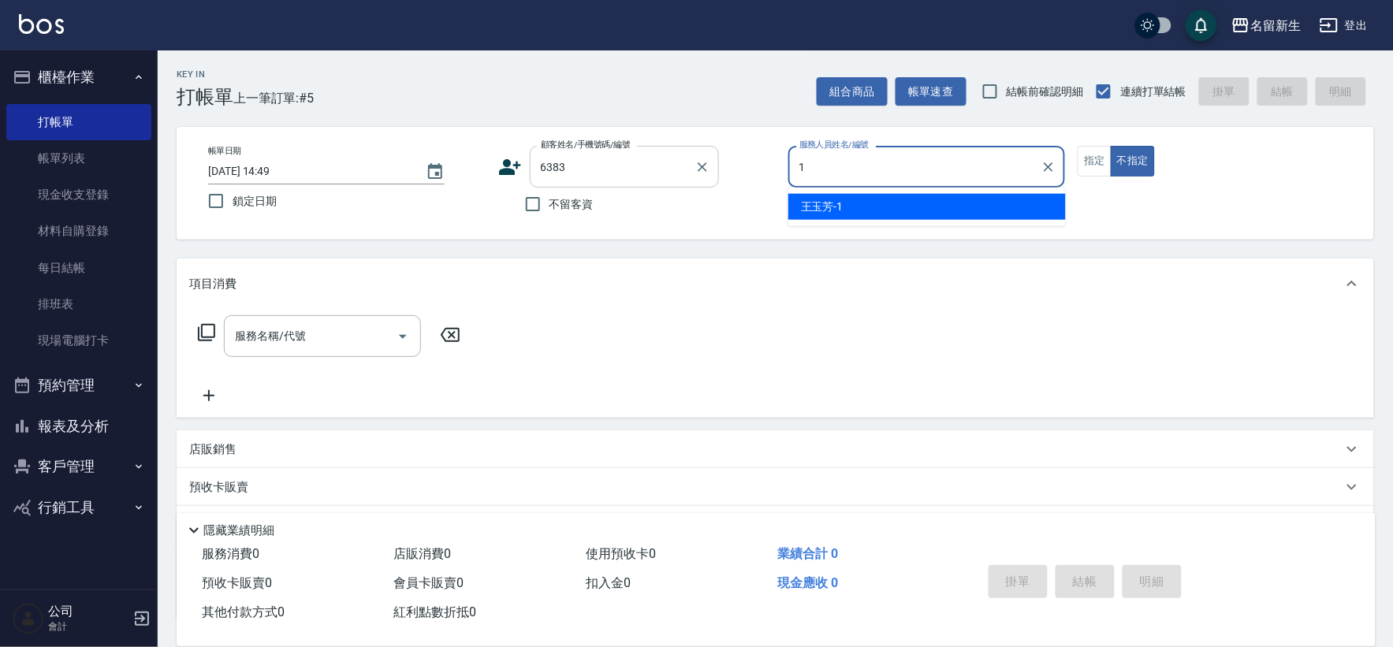
type input "[PERSON_NAME]-1"
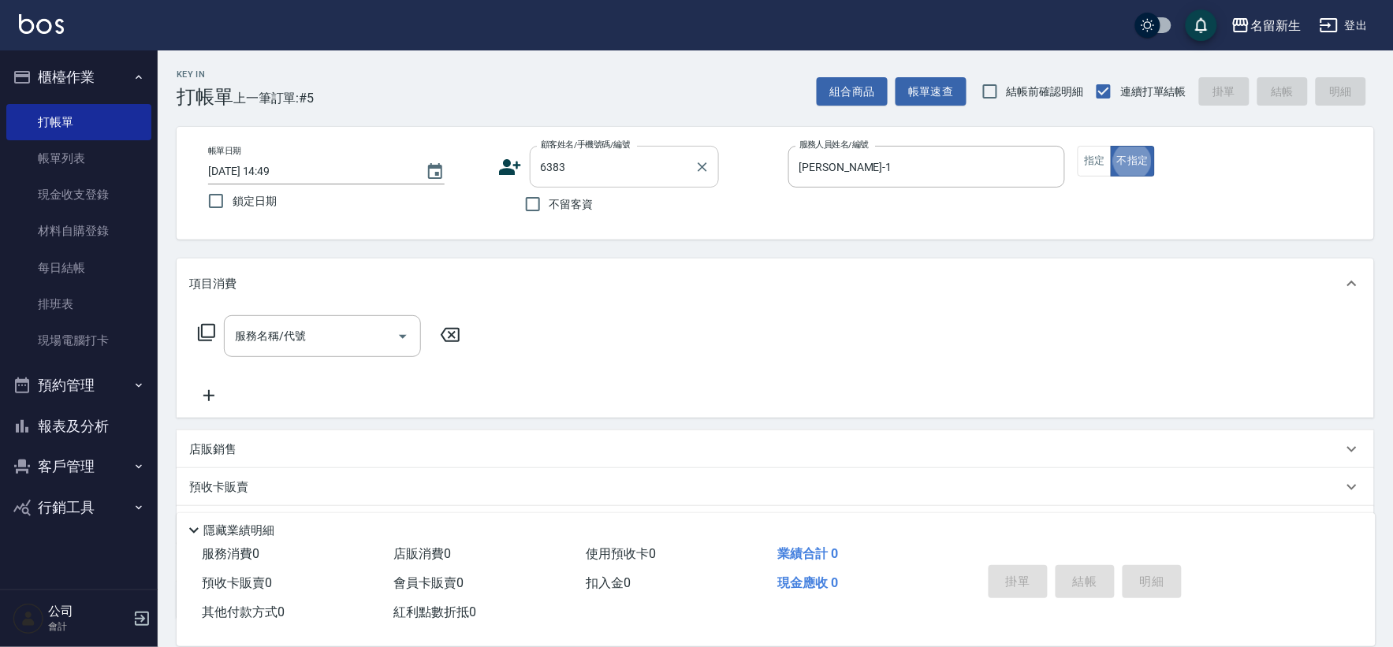
type button "false"
type input "[PERSON_NAME]/0921988089/6383"
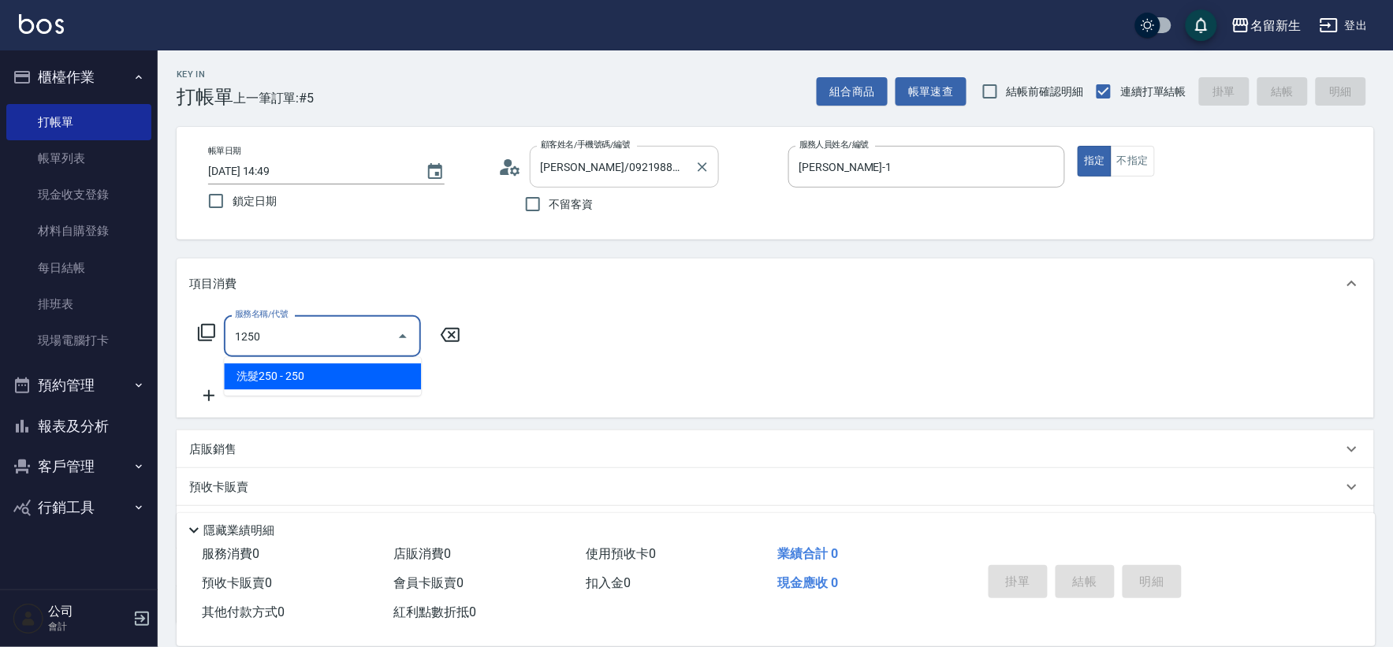
type input "洗髮250(1250)"
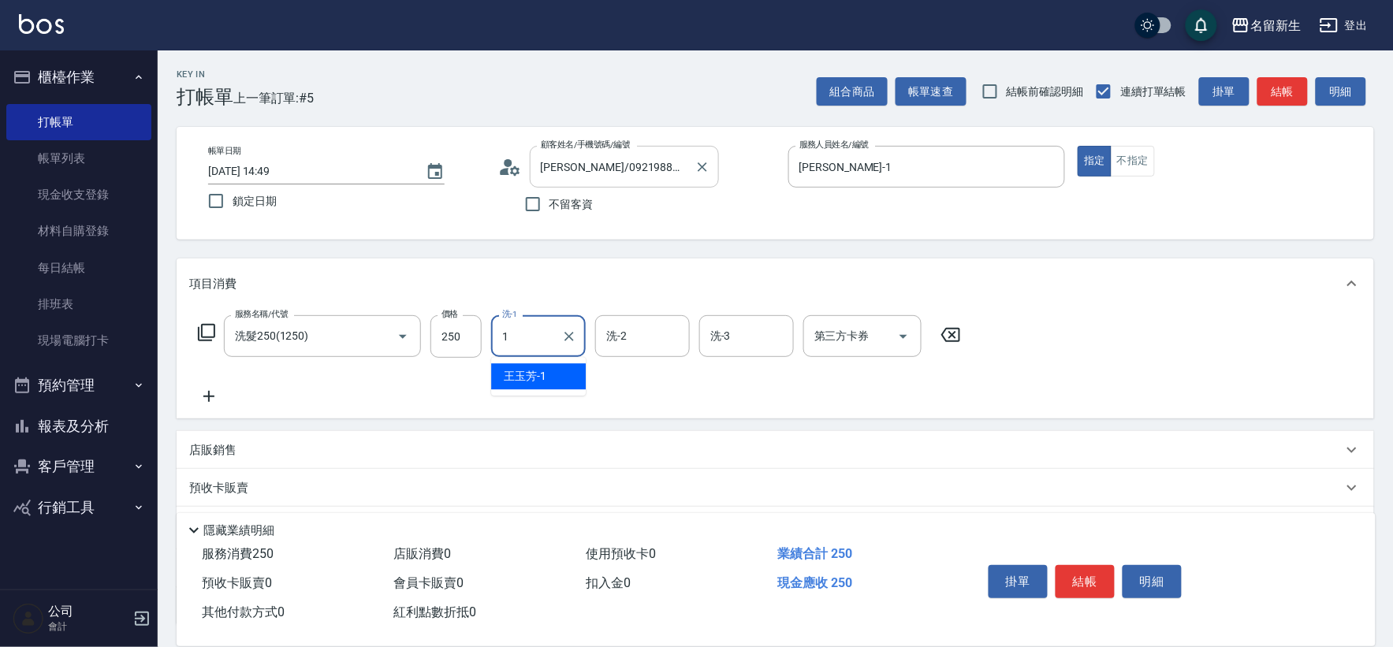
type input "[PERSON_NAME]-1"
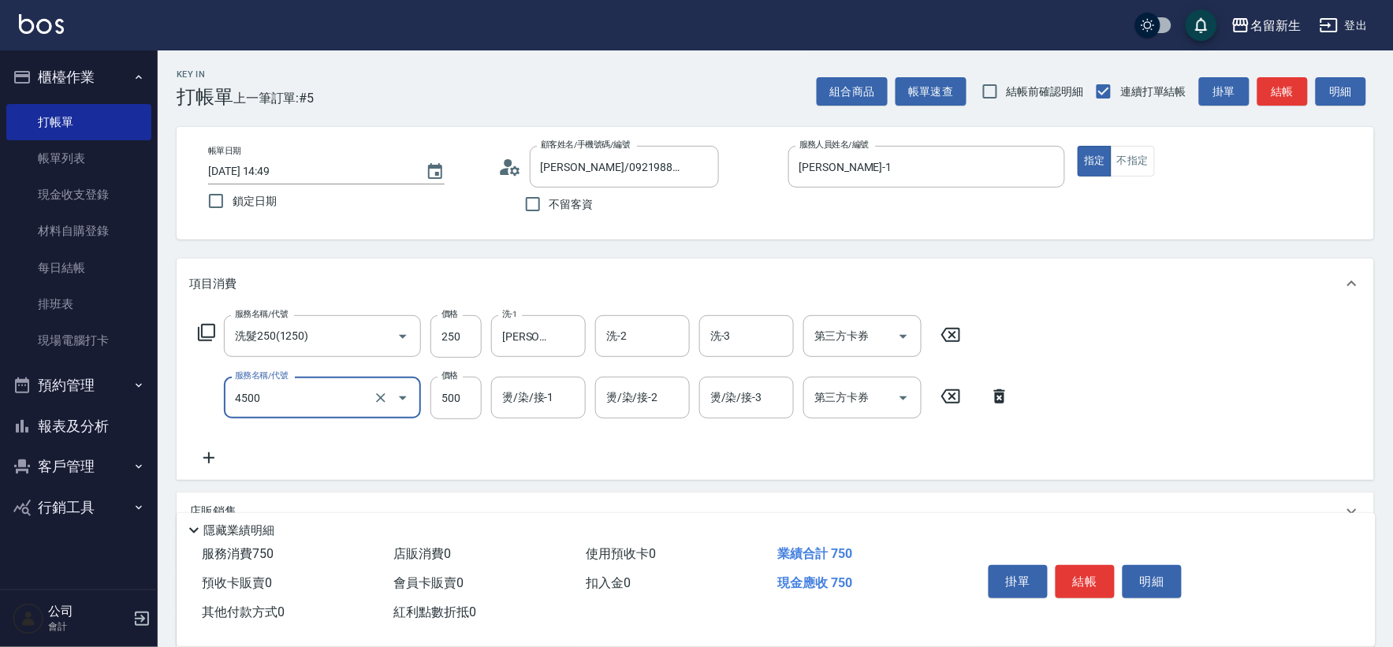
type input "補染(4500)"
click at [998, 403] on icon at bounding box center [999, 396] width 11 height 14
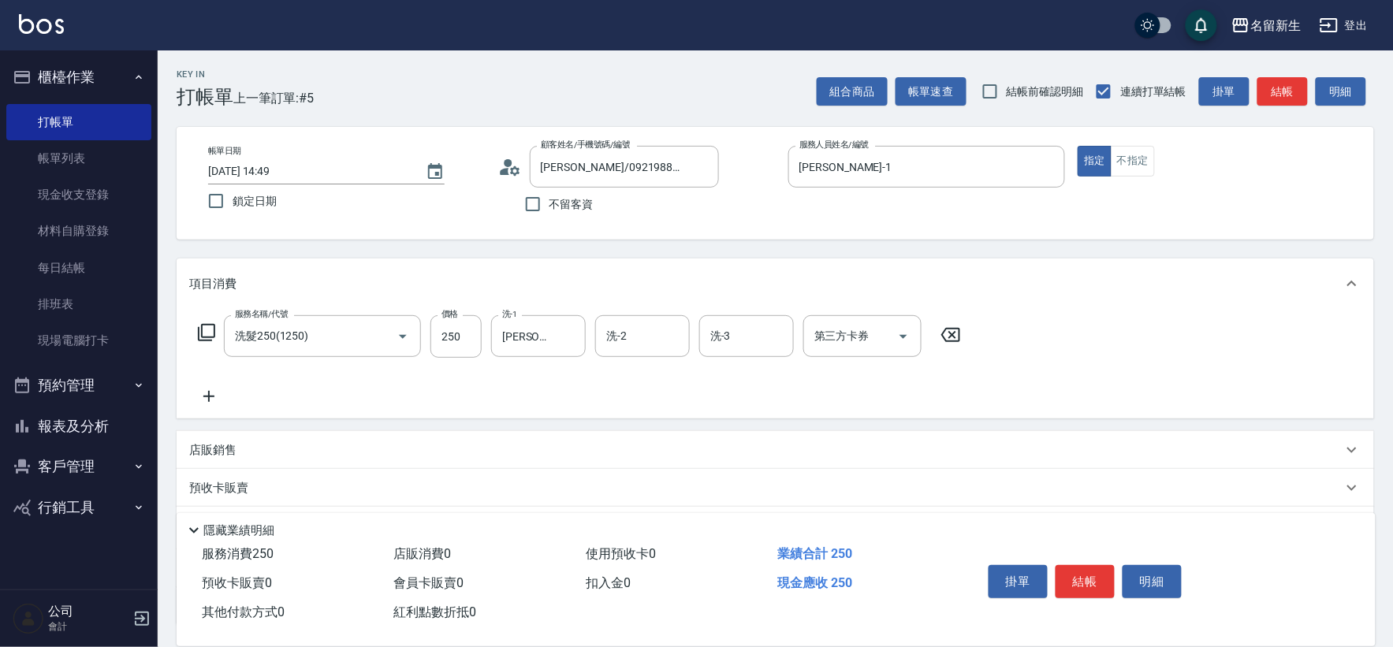
click at [200, 402] on icon at bounding box center [208, 396] width 39 height 19
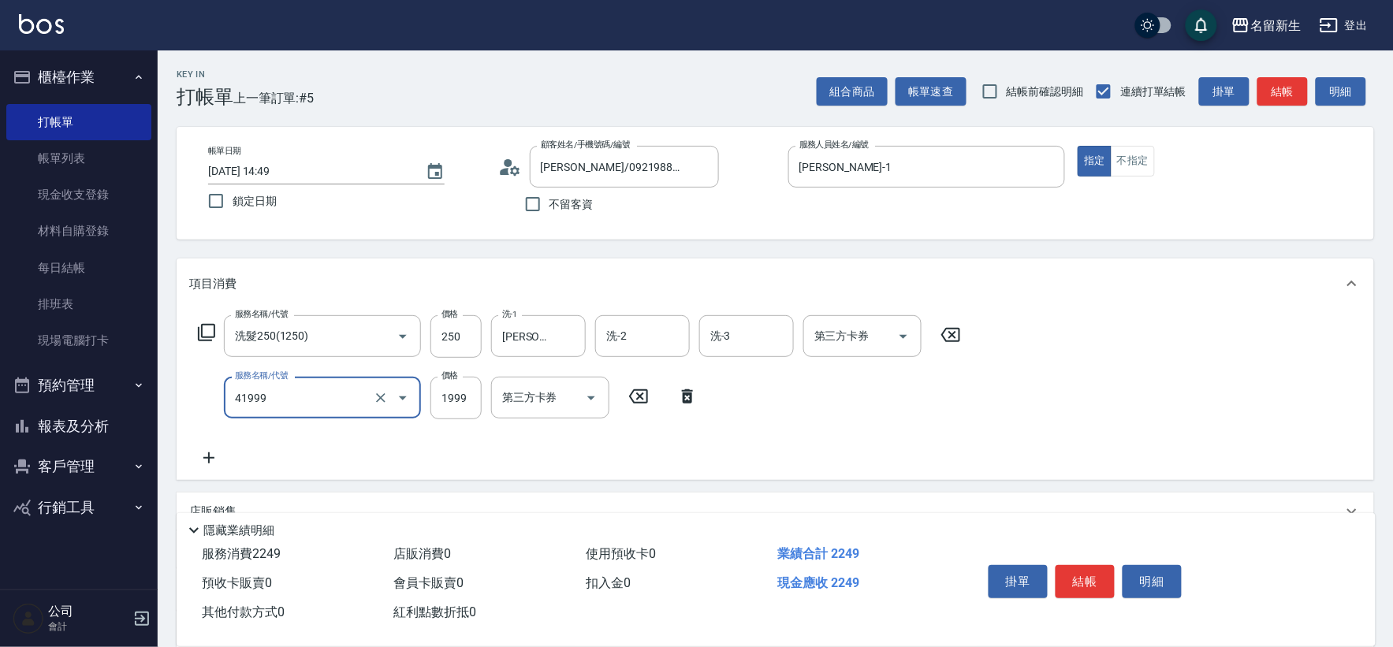
type input "1999以下染髮(41999)"
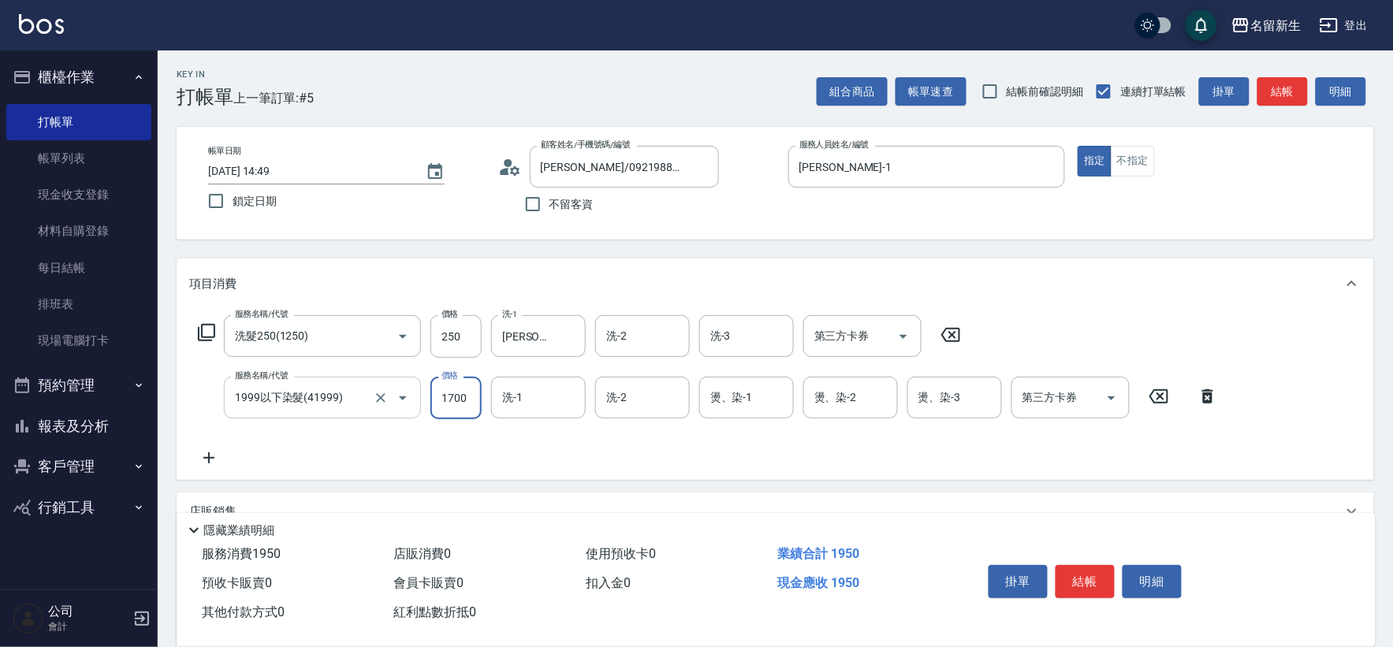
type input "1700"
type input "[PERSON_NAME]-1"
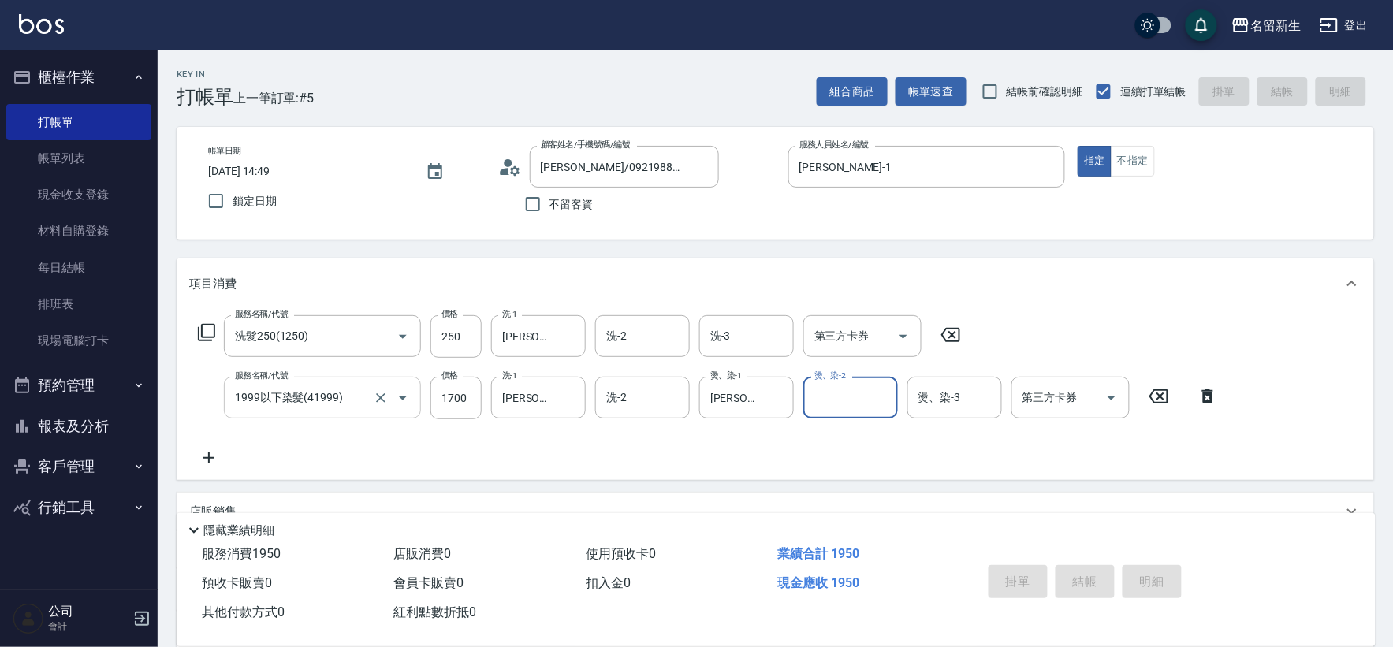
type input "[DATE] 14:50"
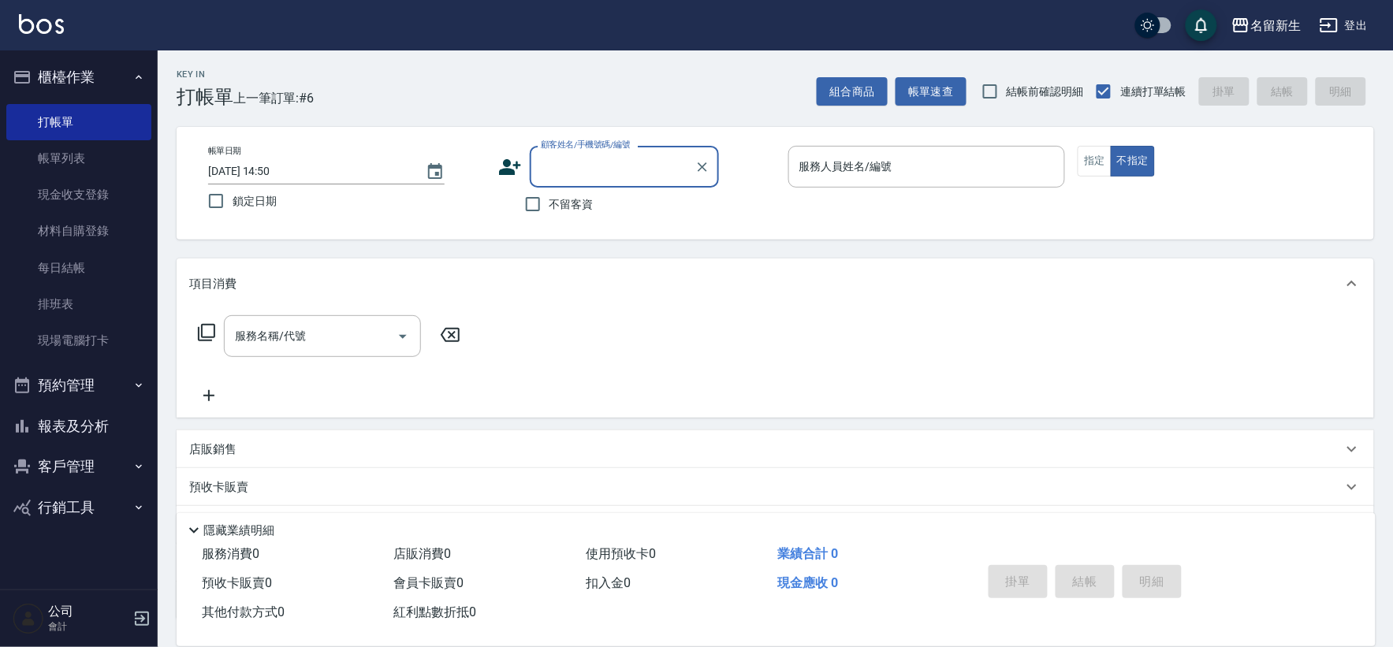
click at [88, 430] on button "報表及分析" at bounding box center [78, 426] width 145 height 41
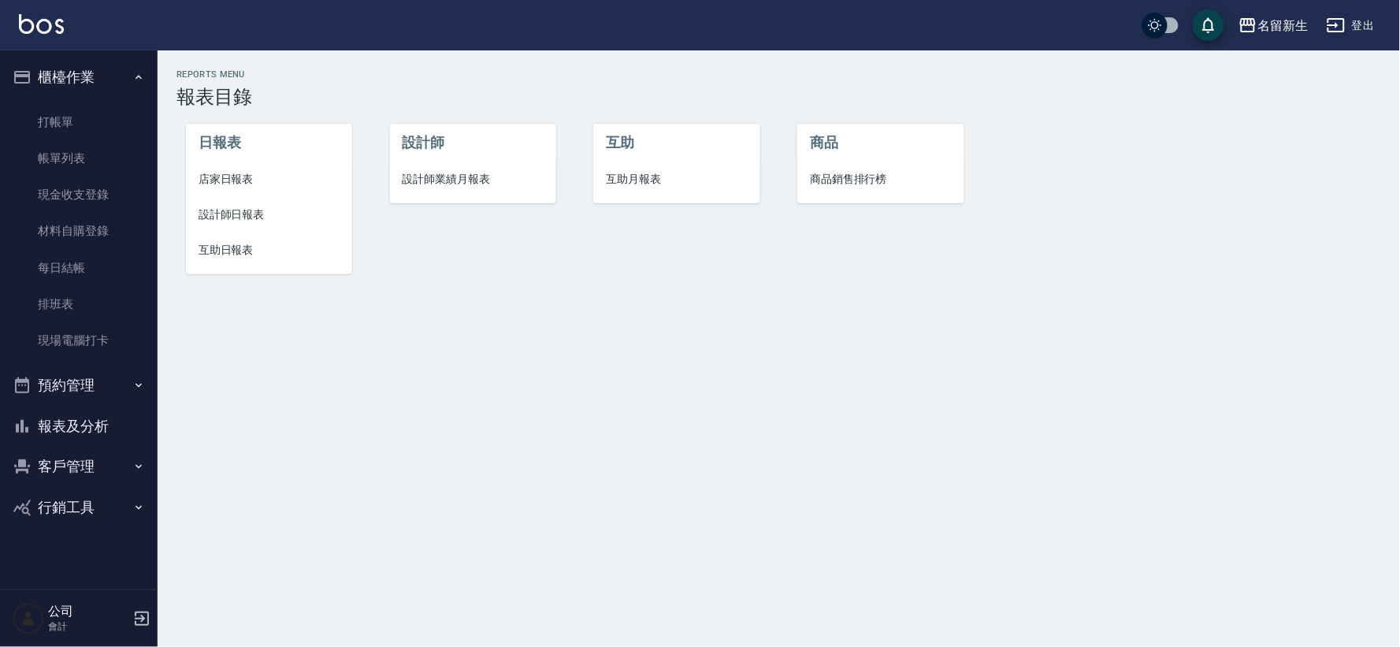
click at [257, 173] on span "店家日報表" at bounding box center [269, 179] width 141 height 17
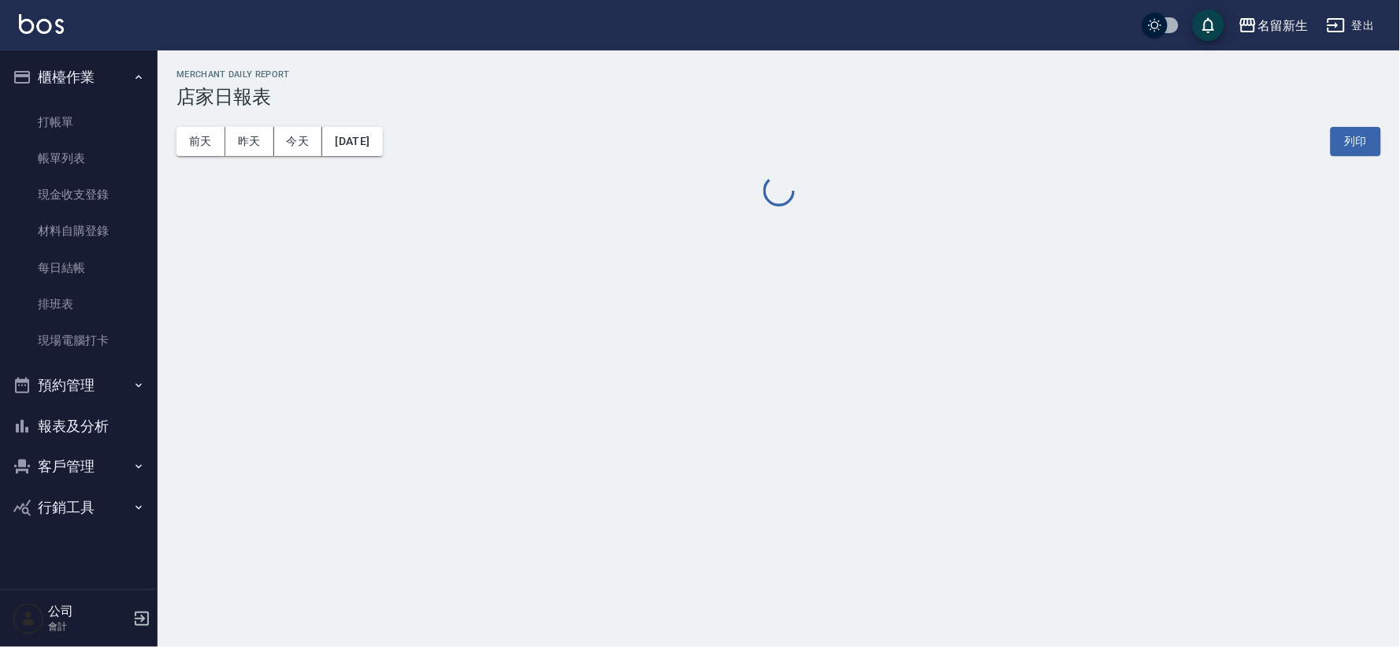
click at [71, 412] on button "報表及分析" at bounding box center [78, 426] width 145 height 41
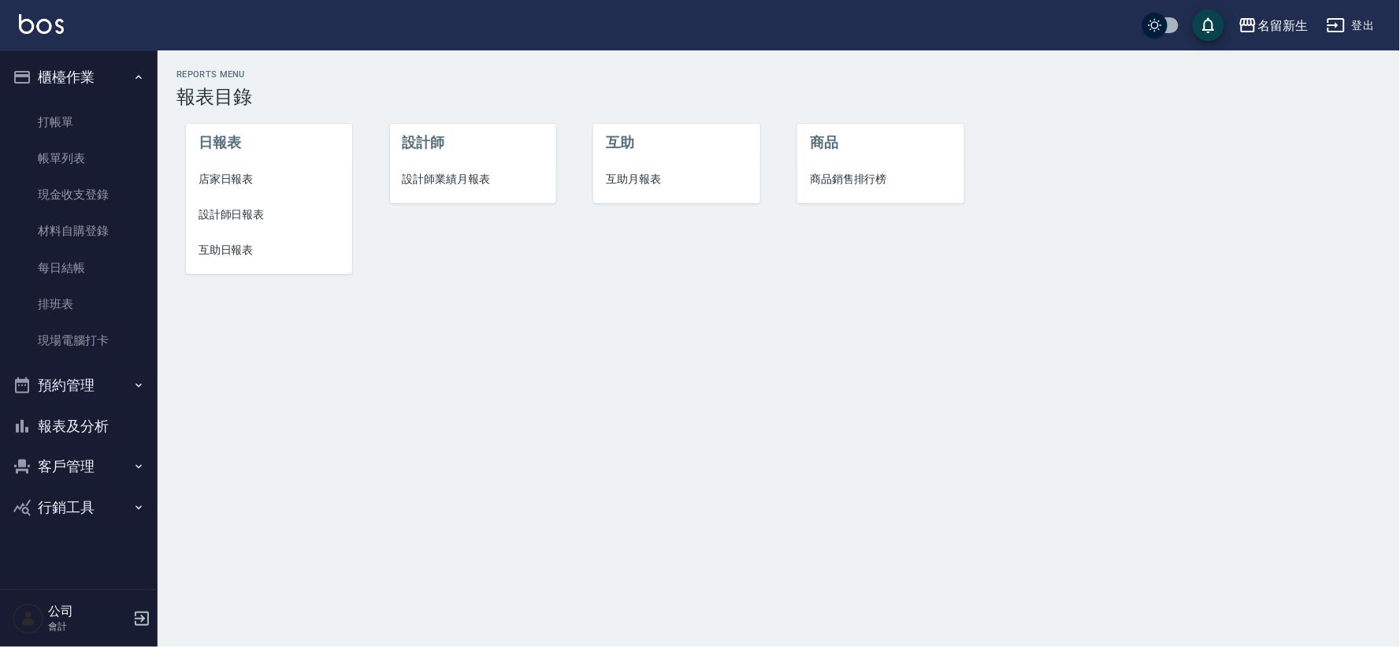
click at [496, 175] on span "設計師業績月報表" at bounding box center [473, 179] width 141 height 17
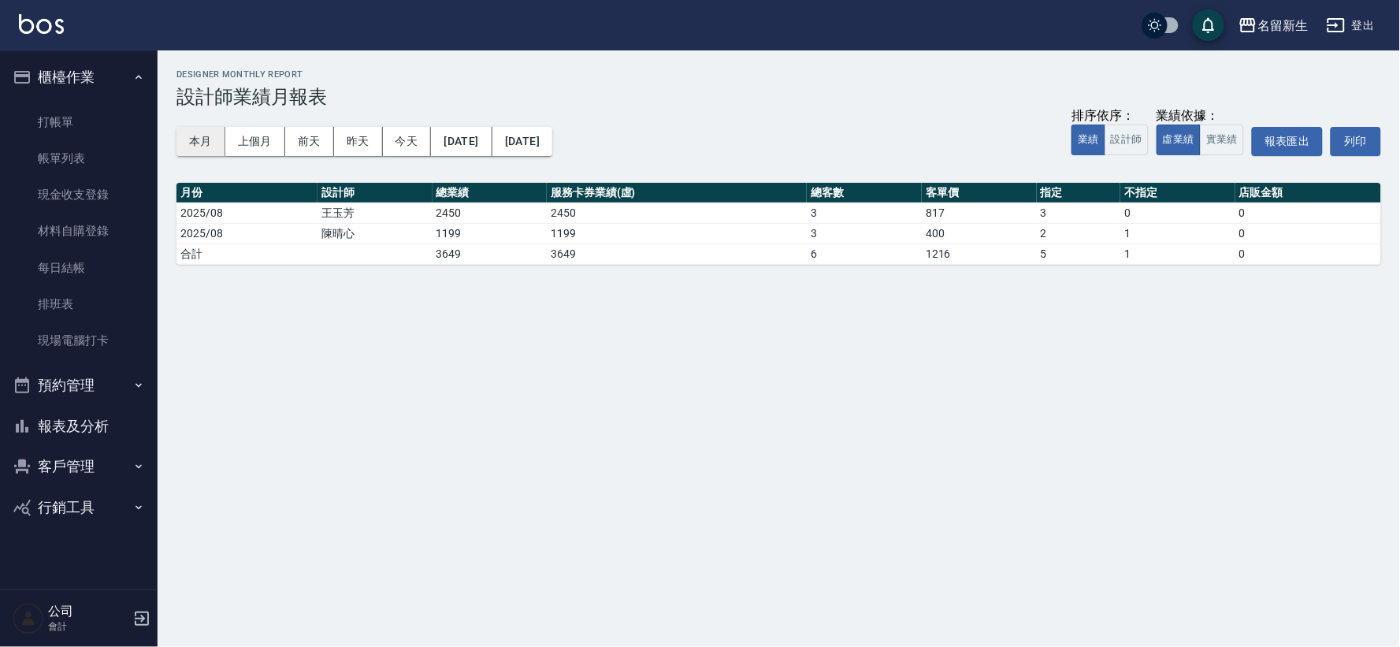
click at [213, 134] on button "本月" at bounding box center [201, 141] width 49 height 29
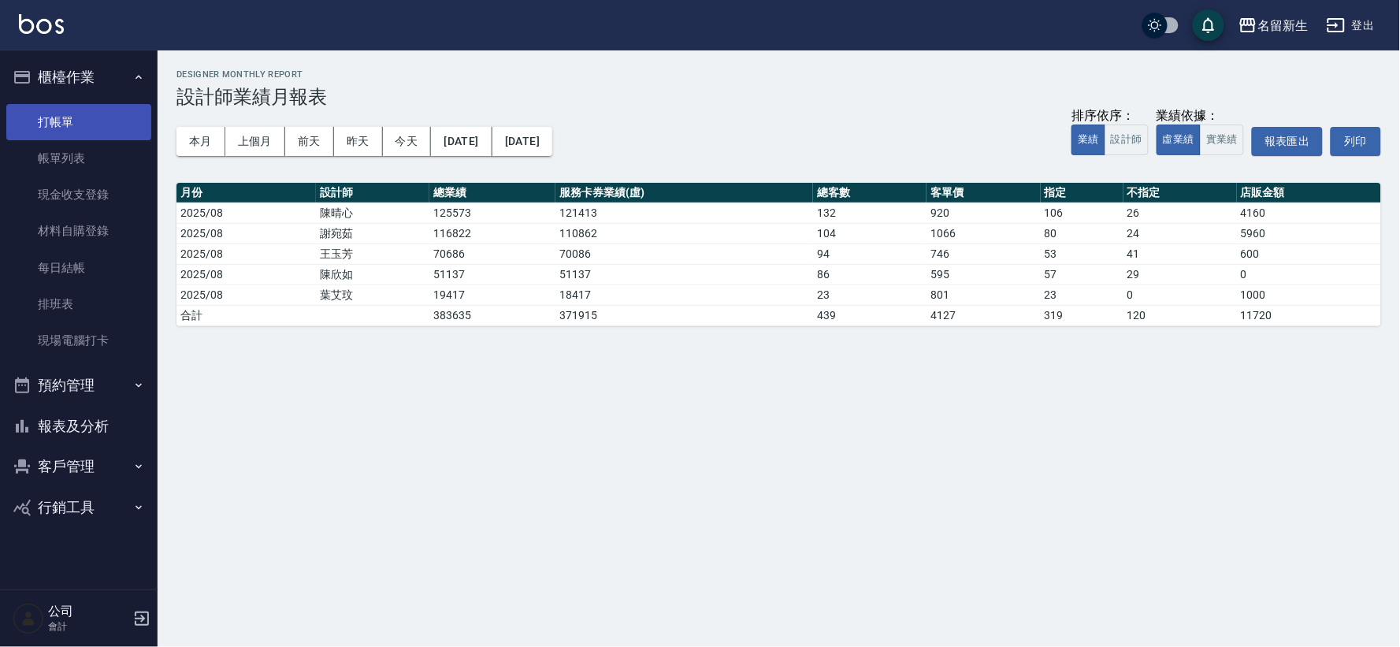
click at [66, 113] on link "打帳單" at bounding box center [78, 122] width 145 height 36
